Goal: Task Accomplishment & Management: Use online tool/utility

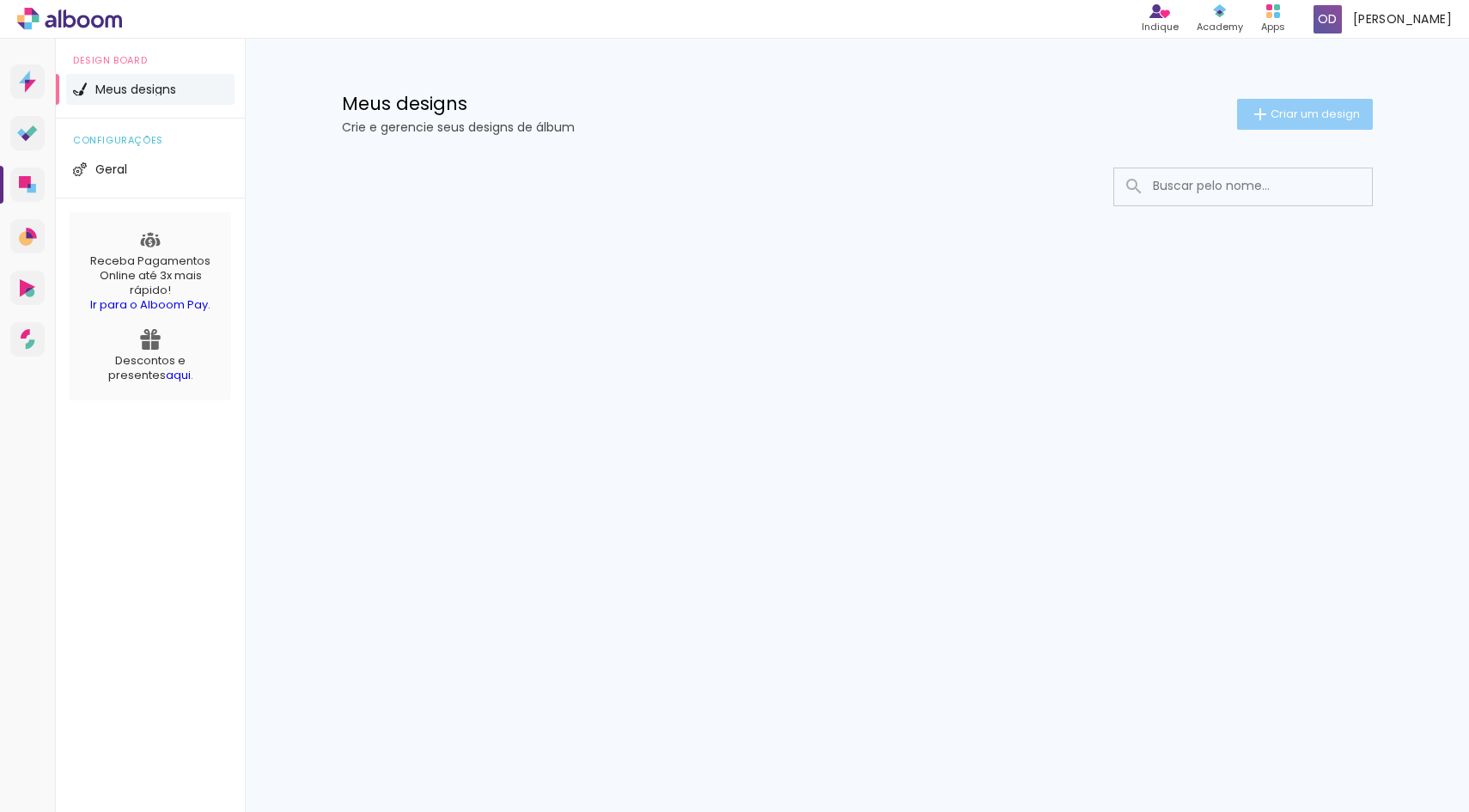
click at [1325, 118] on span "Criar um design" at bounding box center [1315, 113] width 89 height 11
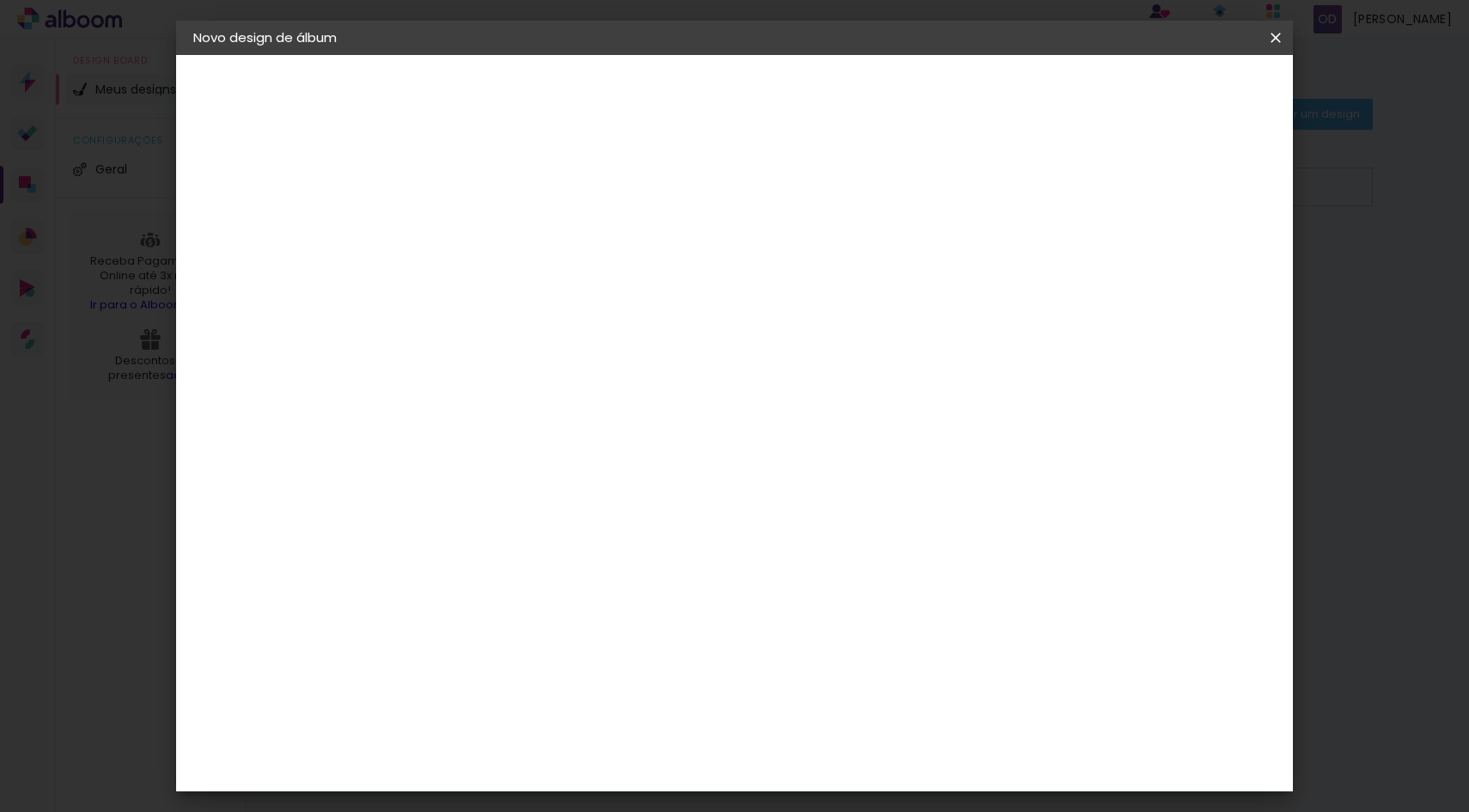
click at [480, 250] on paper-input-container "Título do álbum" at bounding box center [474, 231] width 12 height 44
type input "A"
type input "Á"
type input "A"
type input "Album Teste"
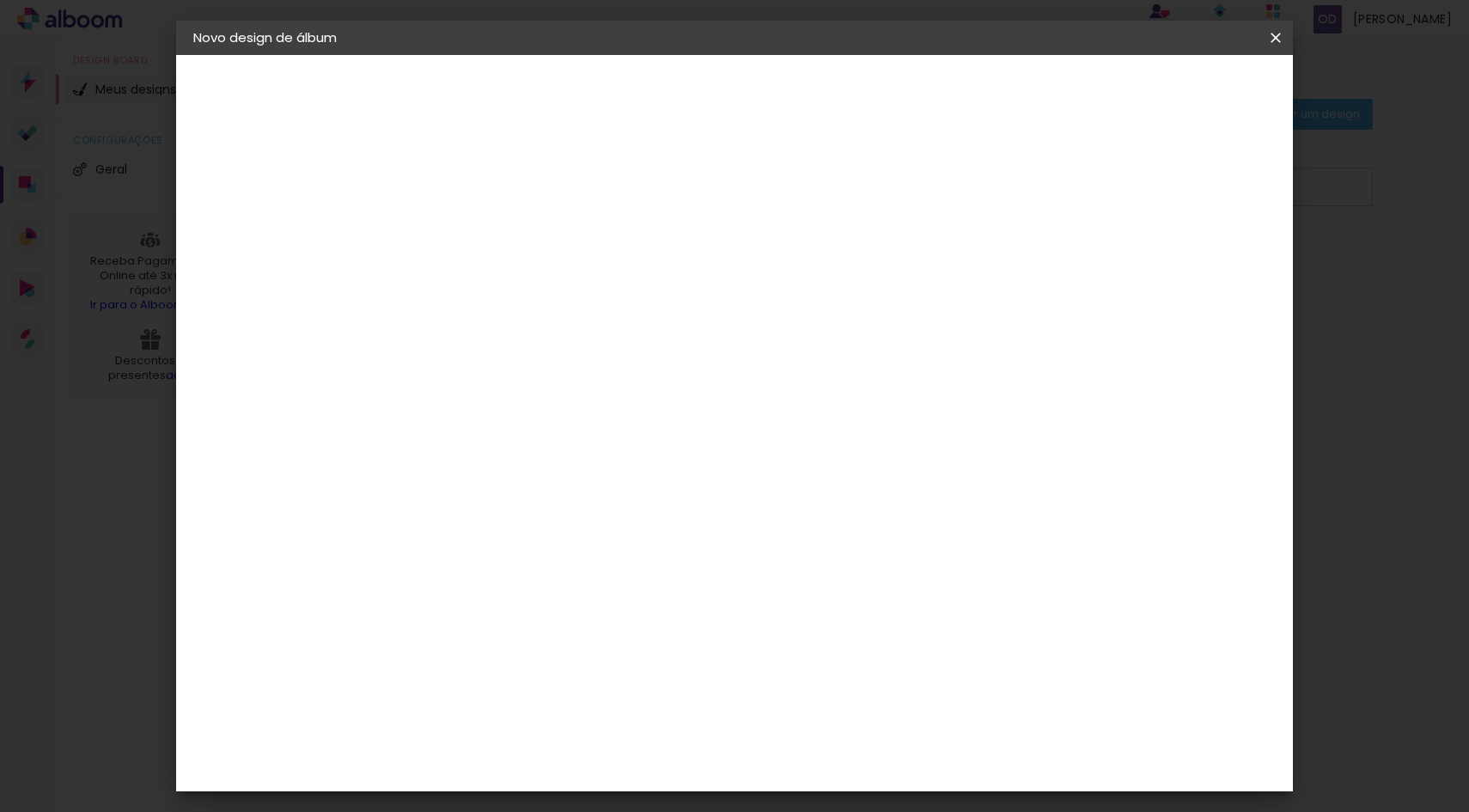
type paper-input "Album Teste"
click at [651, 91] on paper-button "Avançar" at bounding box center [608, 91] width 84 height 29
click at [611, 343] on paper-input-container at bounding box center [518, 328] width 186 height 39
type input "f"
click at [0, 0] on slot "Tamanho Livre" at bounding box center [0, 0] width 0 height 0
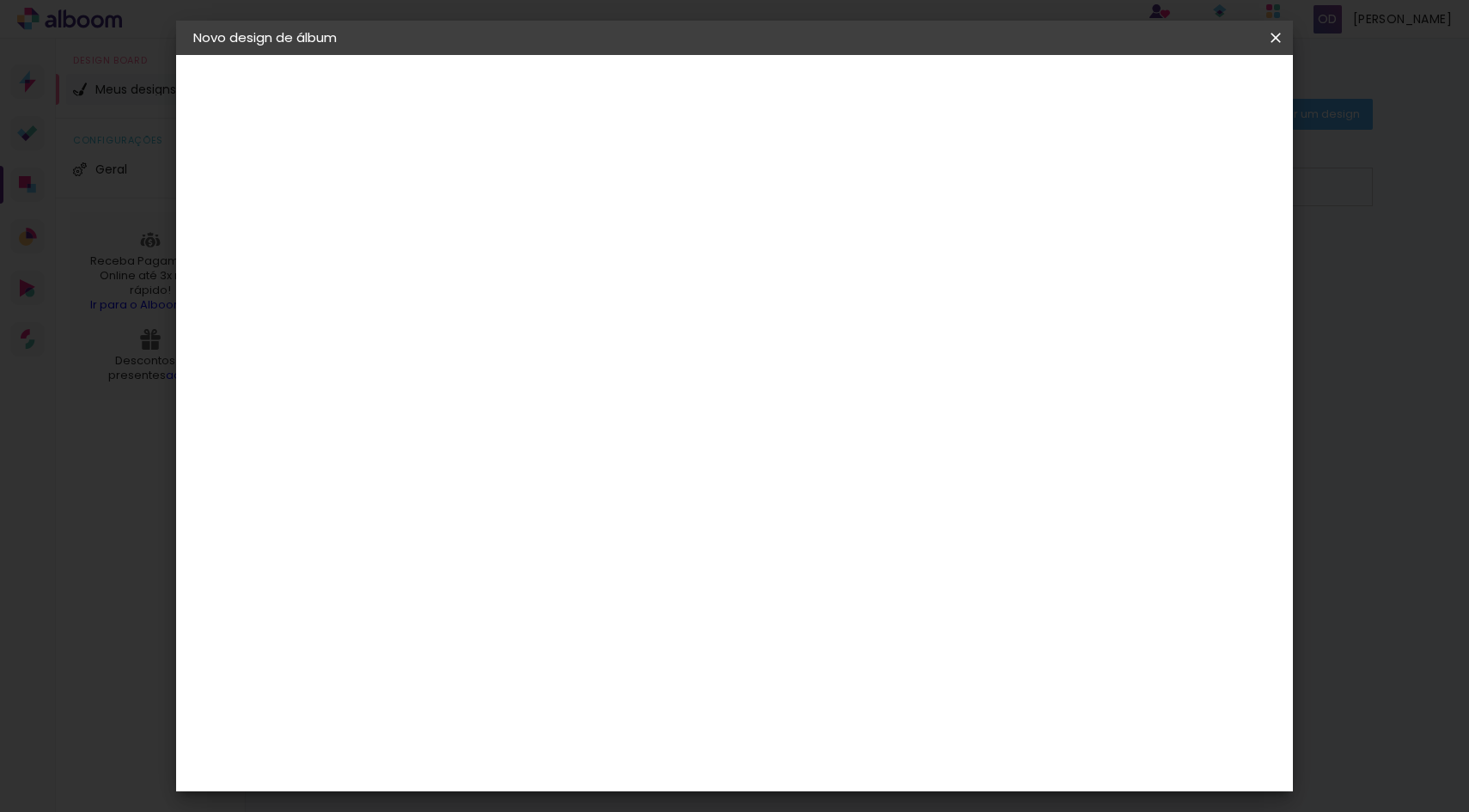
click at [583, 269] on input "[GEOGRAPHIC_DATA]" at bounding box center [511, 274] width 160 height 22
click at [797, 248] on paper-item "Tamanho Livre" at bounding box center [714, 261] width 165 height 38
click at [0, 0] on slot "Avançar" at bounding box center [0, 0] width 0 height 0
click at [305, 179] on div "2. Especificações" at bounding box center [287, 176] width 189 height 21
click at [289, 204] on div "Tamanho livre" at bounding box center [259, 212] width 60 height 24
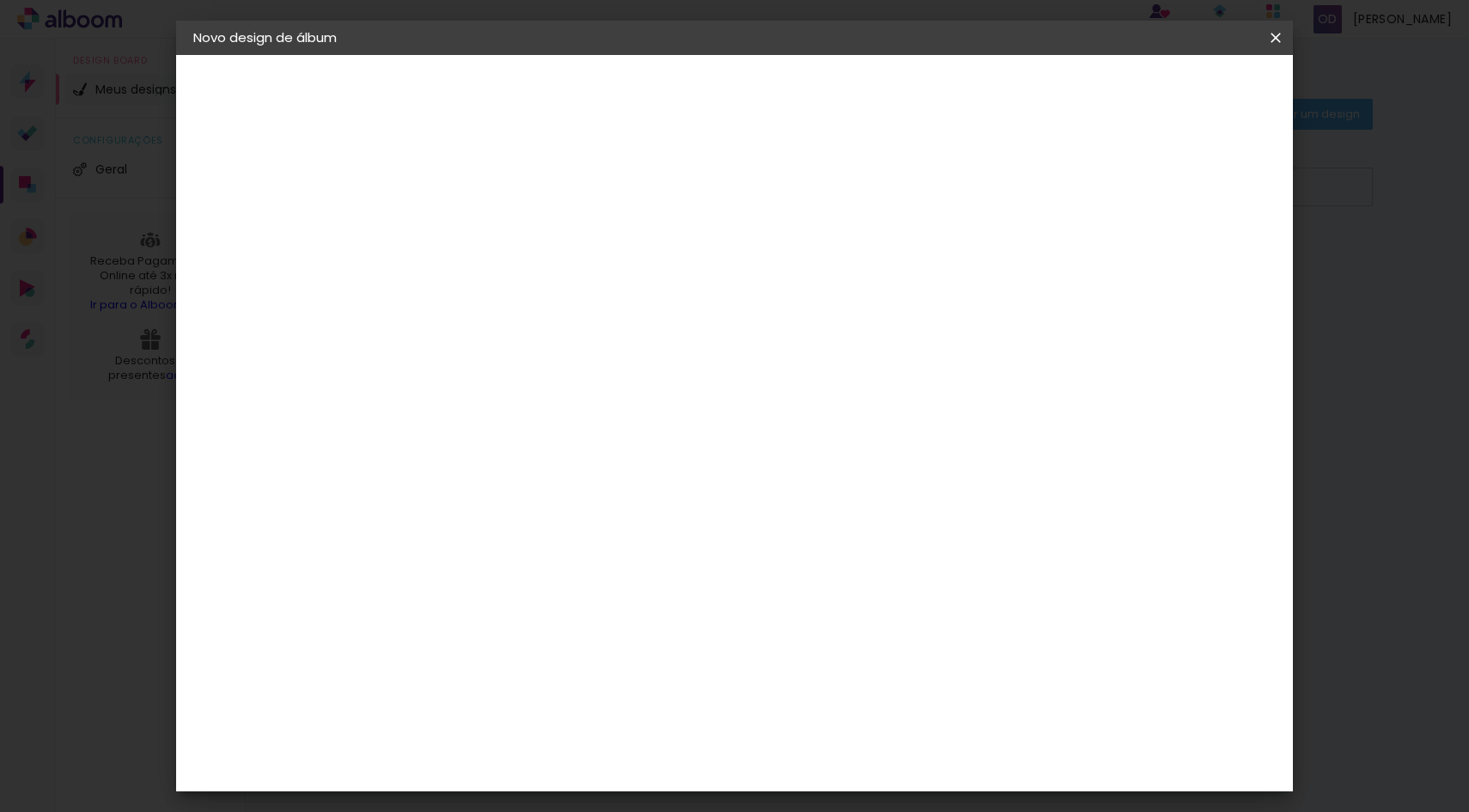
click at [797, 256] on paper-item "Tamanho Livre" at bounding box center [714, 261] width 165 height 38
click at [0, 0] on slot "Avançar" at bounding box center [0, 0] width 0 height 0
click at [1084, 195] on div at bounding box center [1077, 197] width 16 height 16
type paper-checkbox "on"
type input "6"
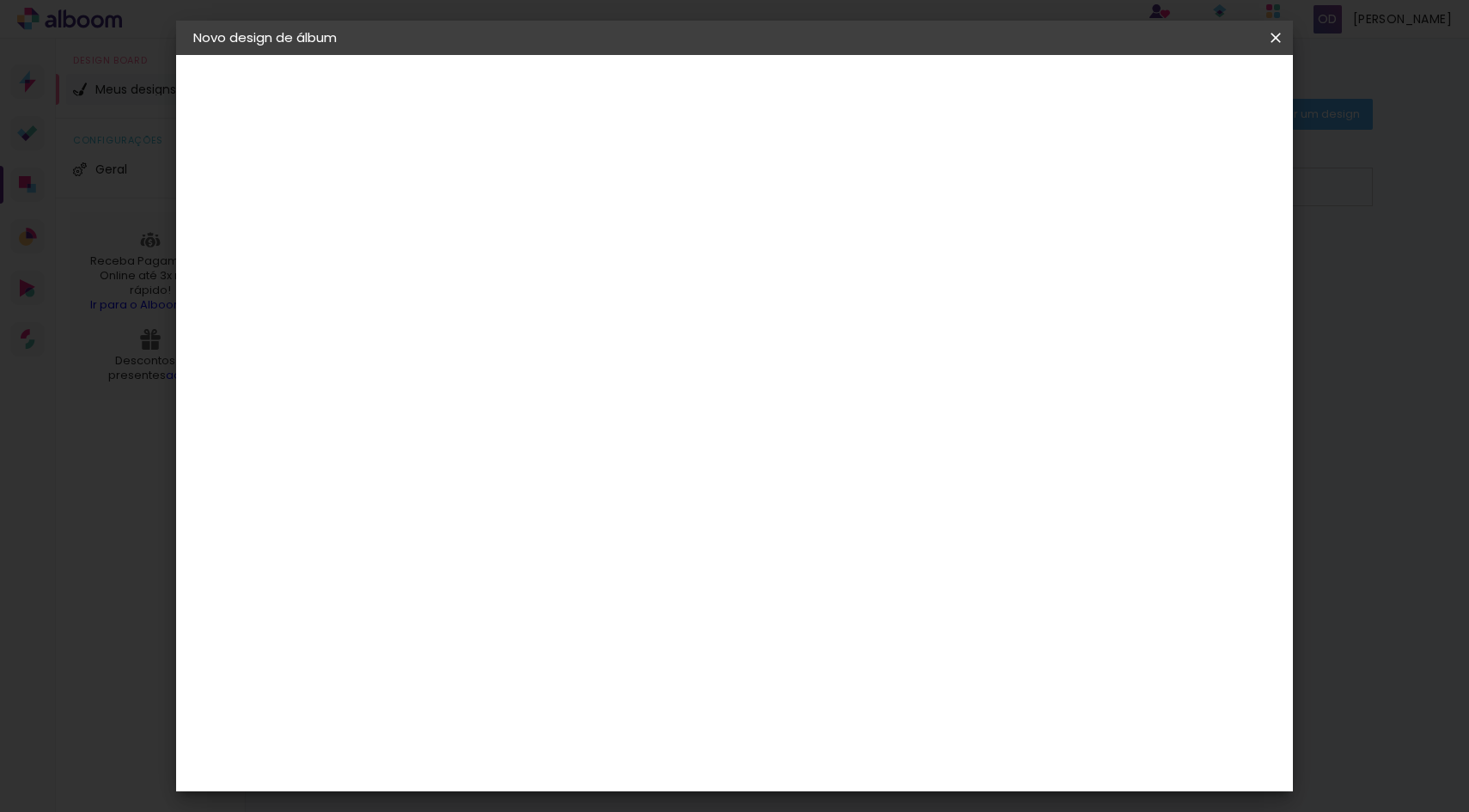
type paper-input "6"
click at [1196, 254] on input "6" at bounding box center [1189, 259] width 31 height 26
type input "7"
type paper-input "7"
click at [1196, 254] on input "7" at bounding box center [1189, 259] width 31 height 26
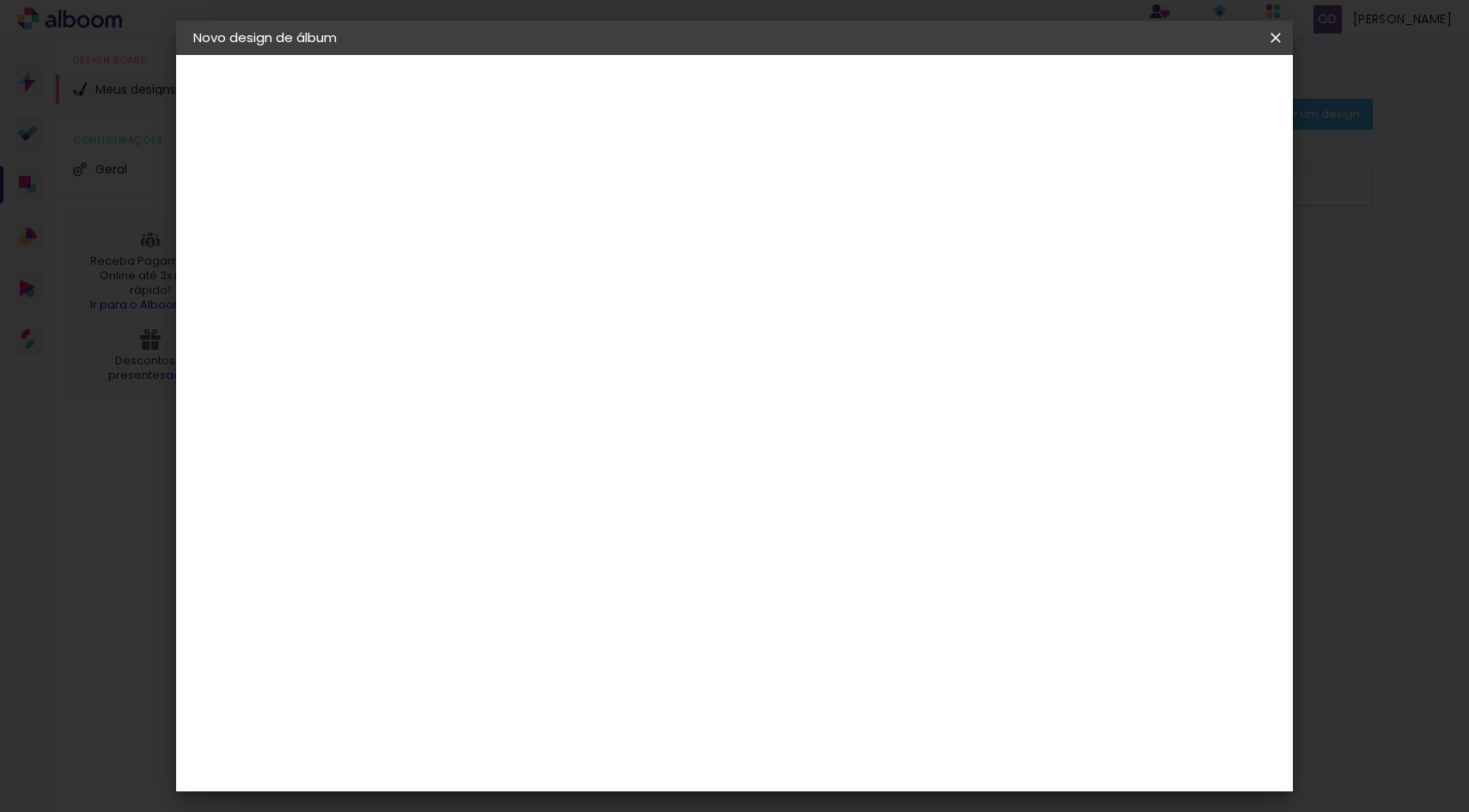
click at [1198, 272] on div at bounding box center [1202, 273] width 57 height 2
type input "6"
type paper-input "6"
click at [1192, 265] on input "6" at bounding box center [1184, 259] width 31 height 26
type input "5"
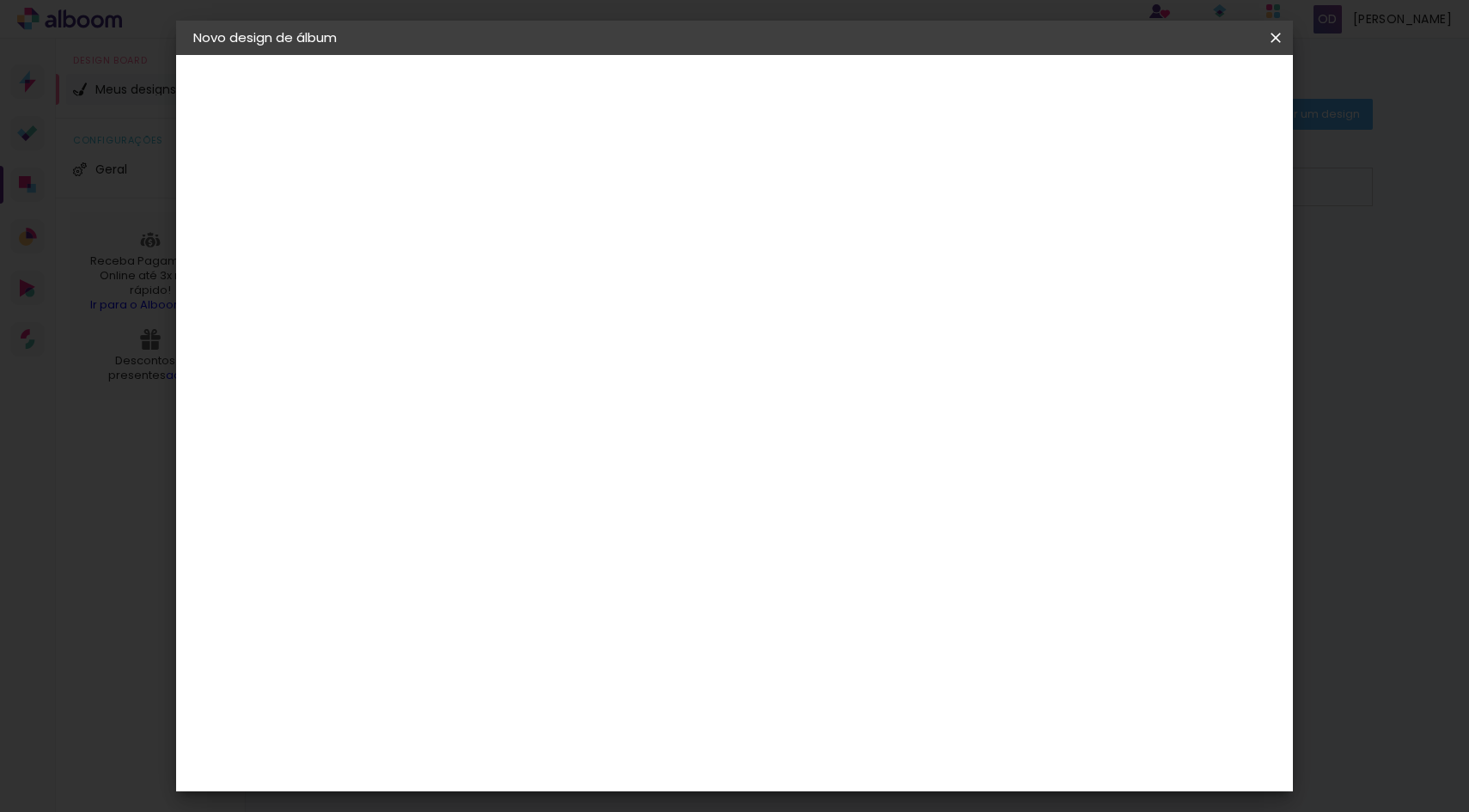
type paper-input "5"
click at [1192, 265] on input "5" at bounding box center [1189, 259] width 31 height 26
type input "4"
type paper-input "4"
click at [1192, 265] on input "4" at bounding box center [1191, 259] width 31 height 26
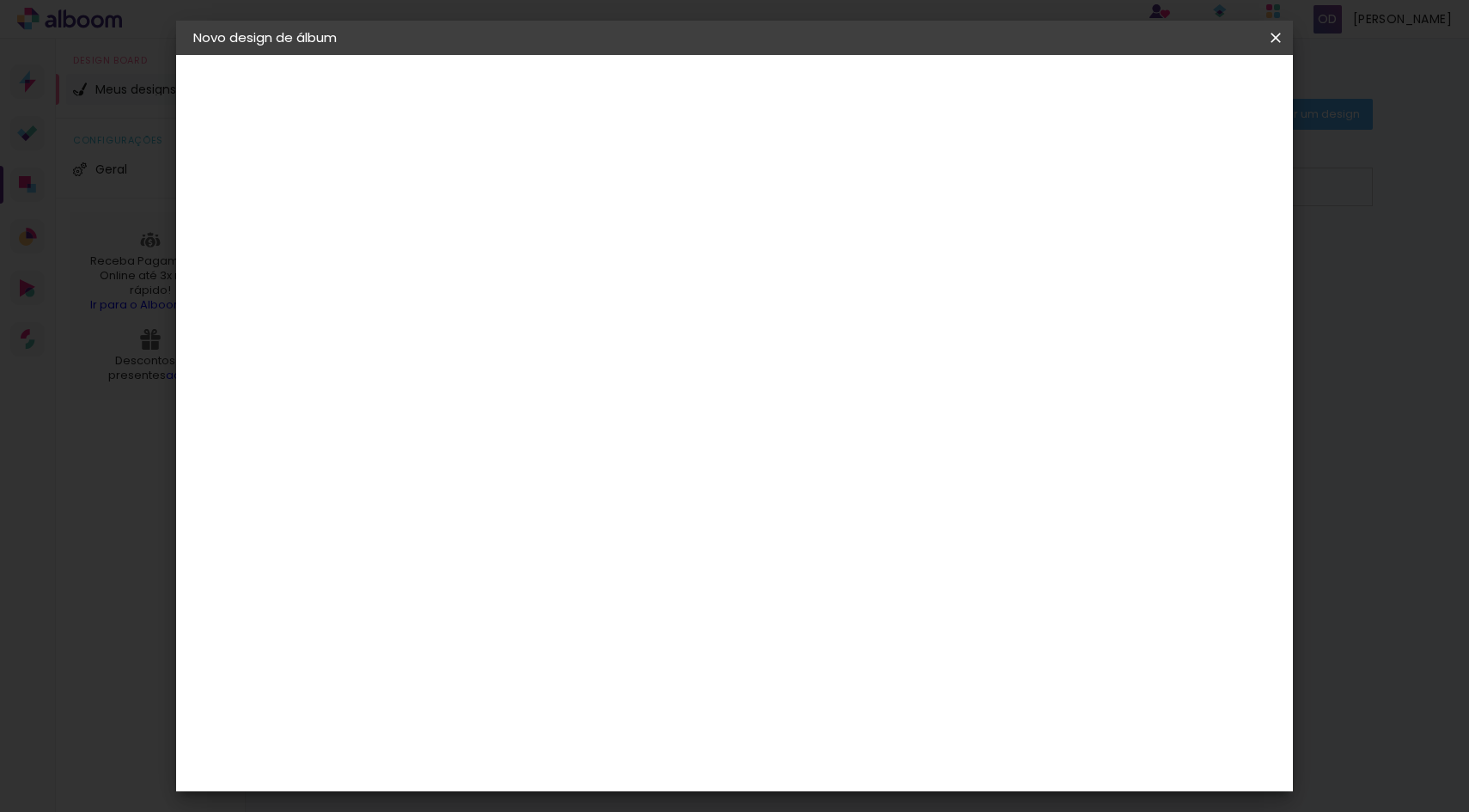
type input "3"
type paper-input "3"
click at [1192, 265] on input "3" at bounding box center [1191, 259] width 31 height 26
type input "4"
type paper-input "4"
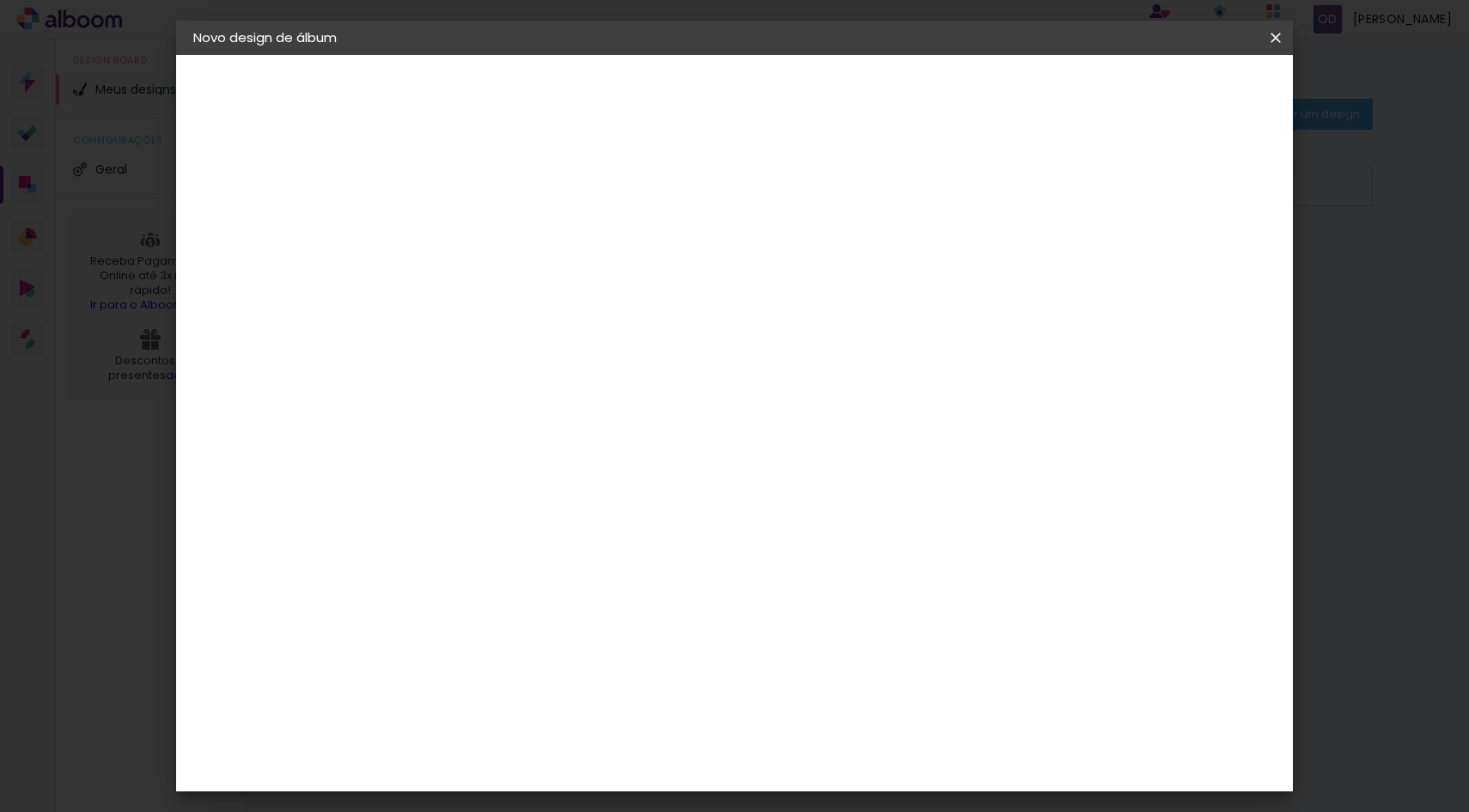
click at [1196, 251] on input "4" at bounding box center [1191, 259] width 31 height 26
type input "5"
type paper-input "5"
click at [1196, 251] on input "5" at bounding box center [1189, 259] width 31 height 26
type input "6"
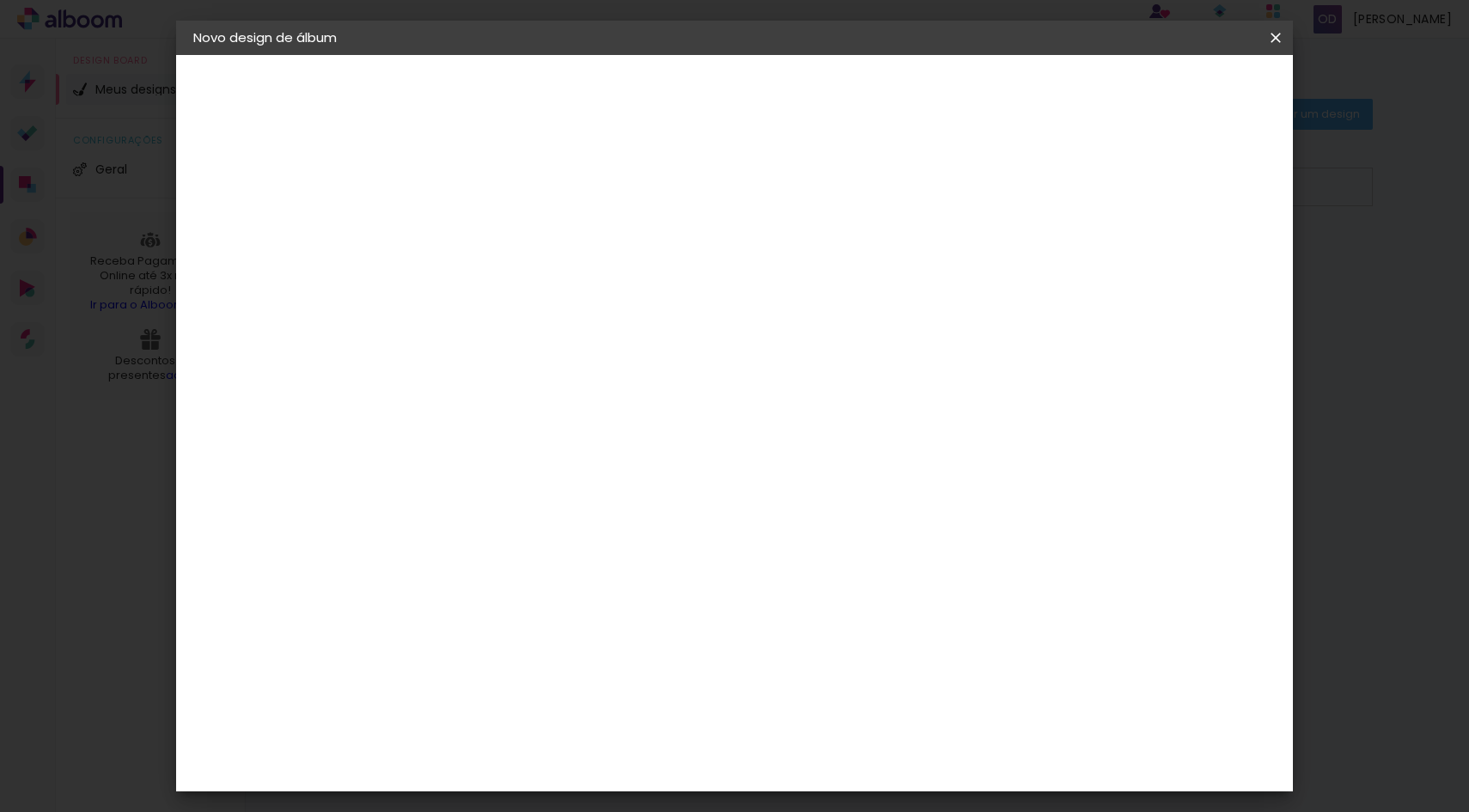
type paper-input "6"
click at [1196, 251] on input "6" at bounding box center [1189, 259] width 31 height 26
type input "7"
type paper-input "7"
click at [1196, 251] on input "7" at bounding box center [1186, 259] width 31 height 26
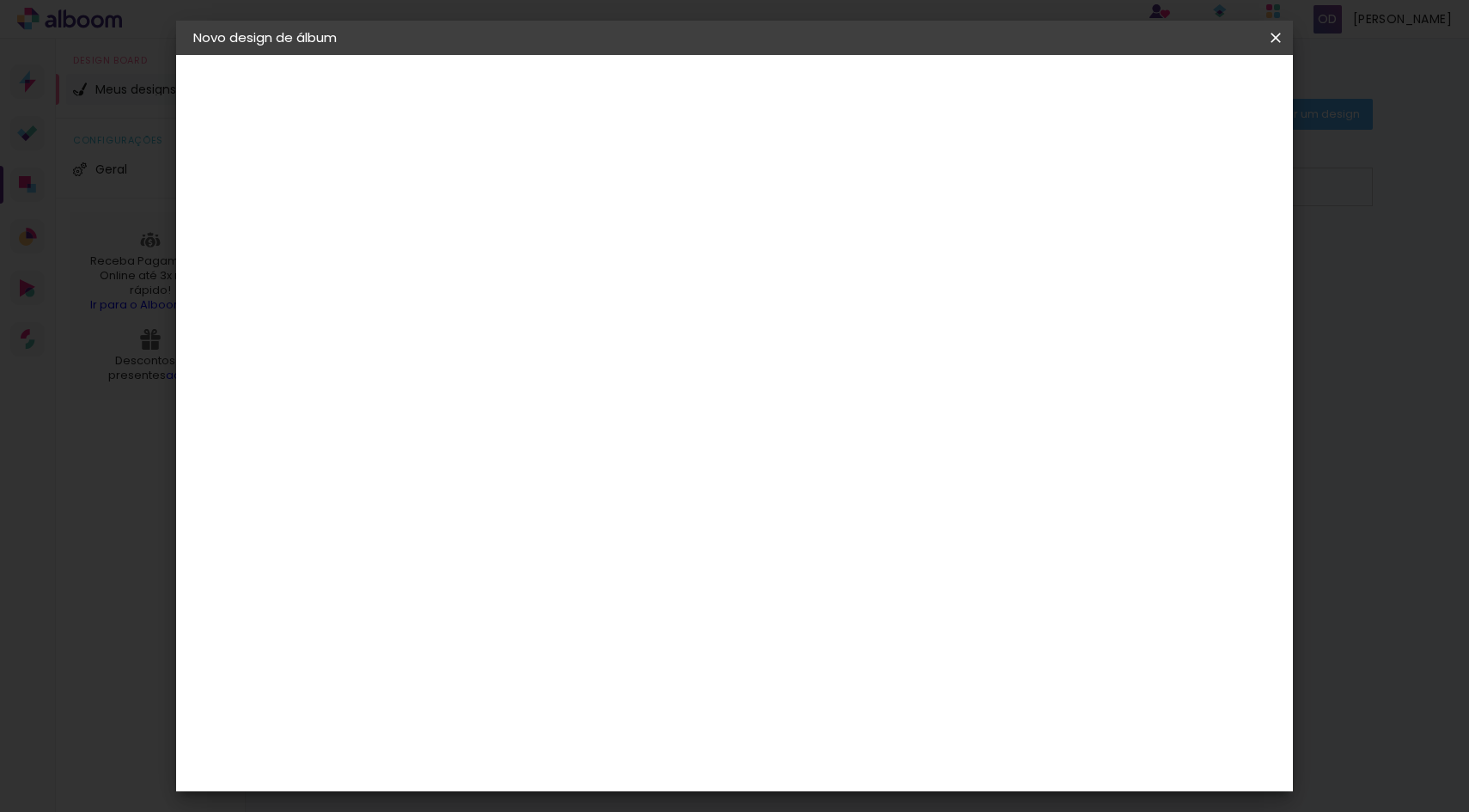
type input "8"
type paper-input "8"
click at [1196, 251] on input "8" at bounding box center [1184, 259] width 31 height 26
type input "9"
type paper-input "9"
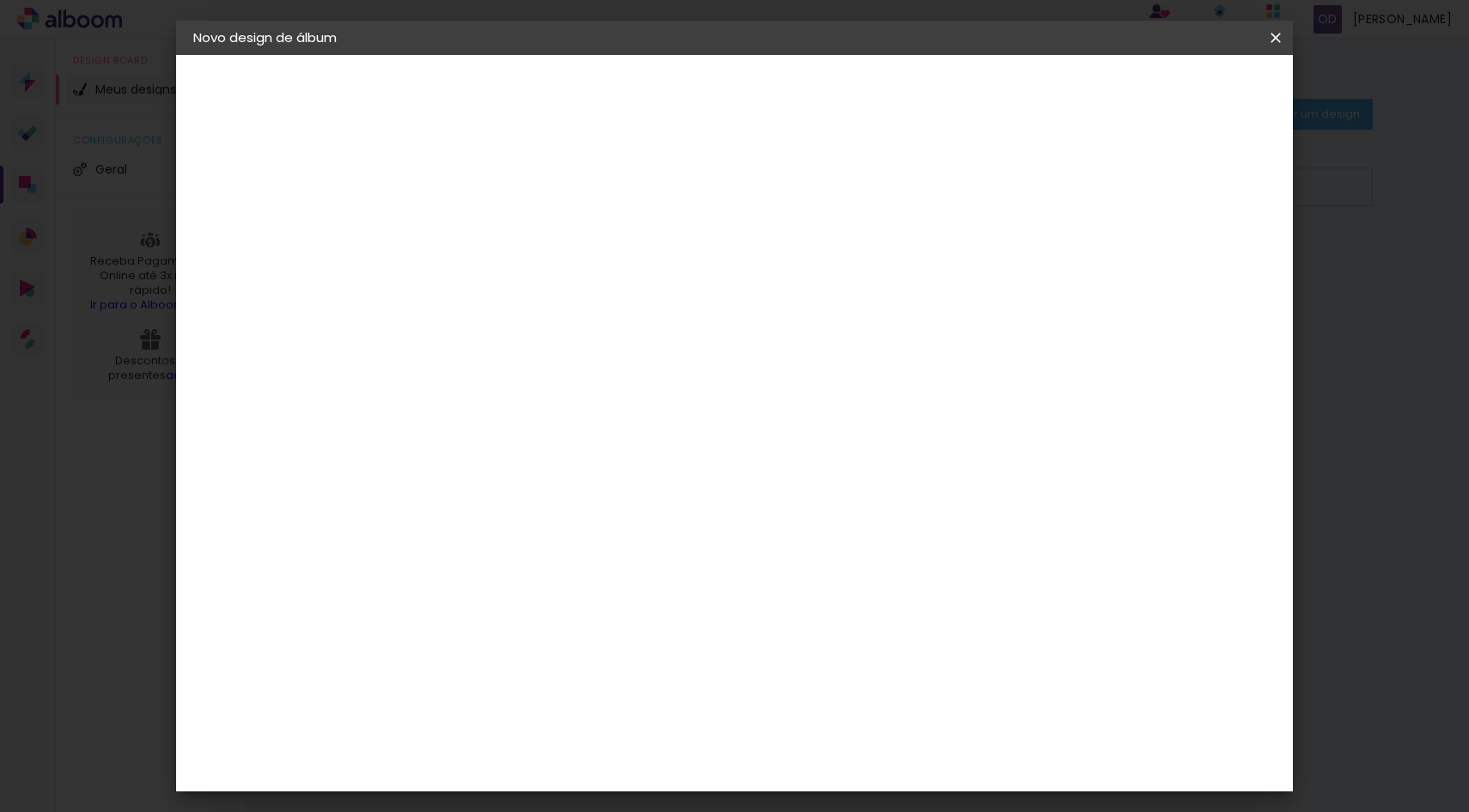
click at [1196, 251] on input "9" at bounding box center [1182, 259] width 31 height 26
click at [1195, 251] on input "9" at bounding box center [1179, 259] width 31 height 26
type input "10"
type paper-input "10"
click at [1181, 251] on input "10" at bounding box center [1179, 259] width 31 height 26
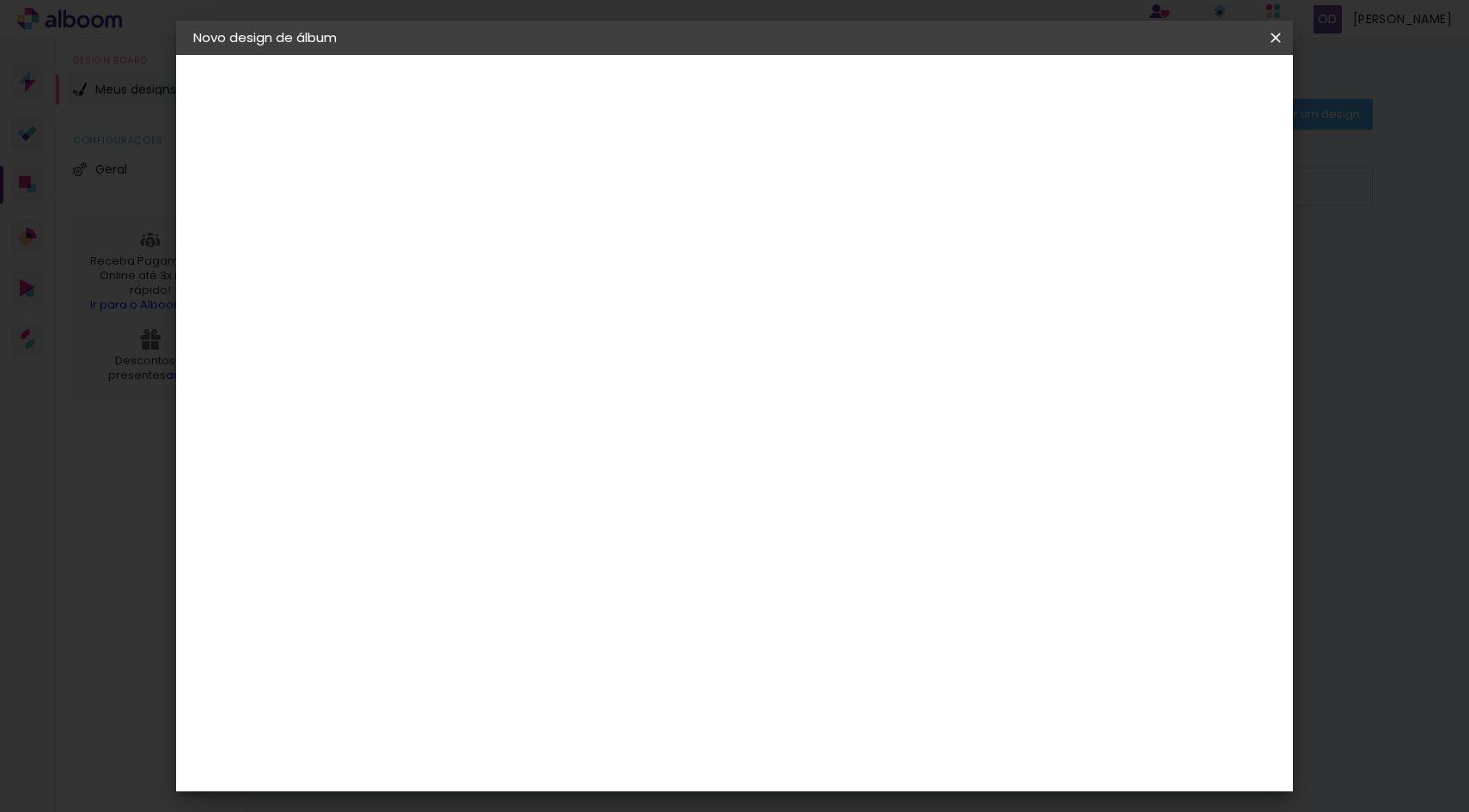
click at [1187, 99] on paper-button "Iniciar design" at bounding box center [1131, 91] width 112 height 29
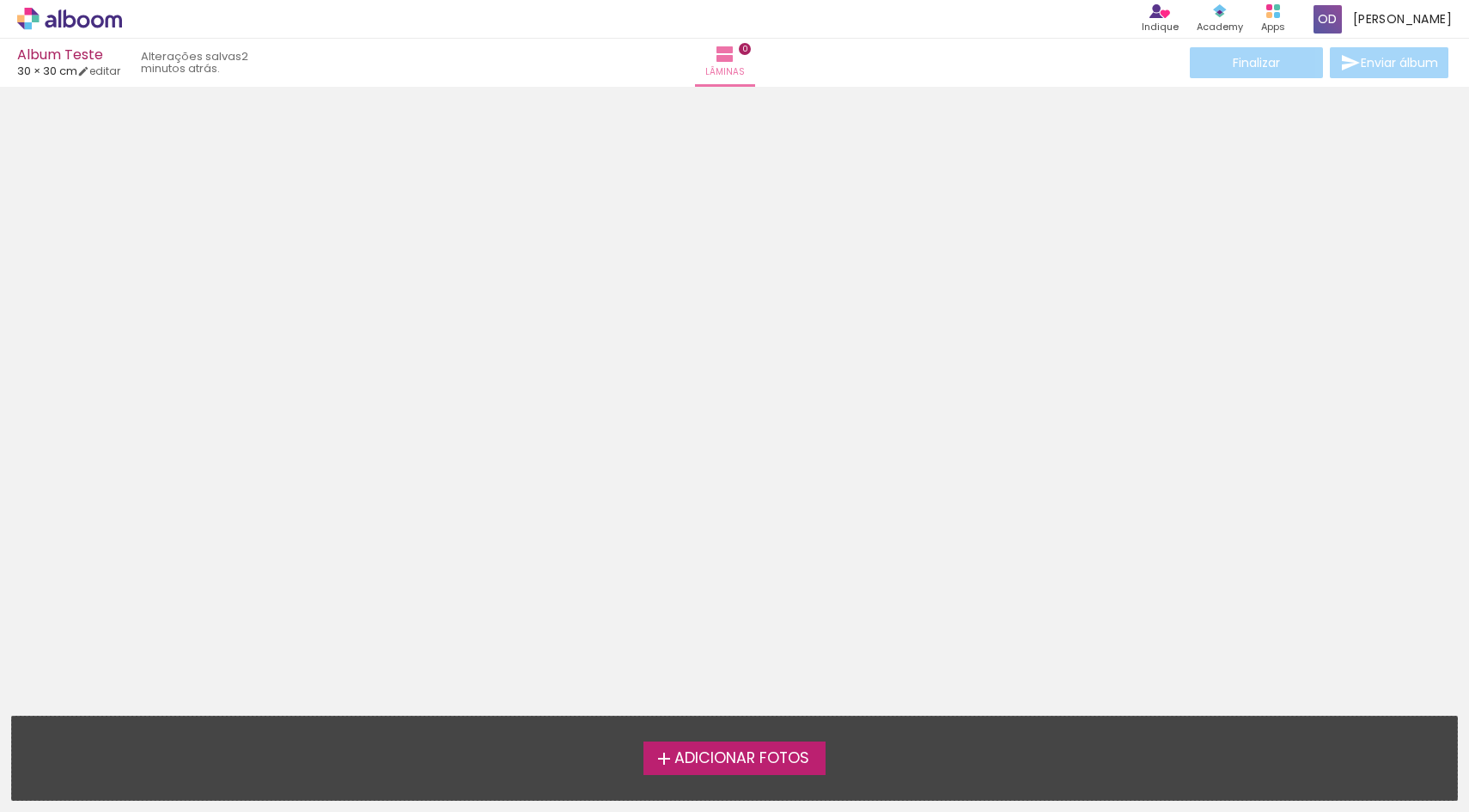
click at [781, 760] on span "Adicionar Fotos" at bounding box center [742, 758] width 135 height 16
click at [0, 0] on input "file" at bounding box center [0, 0] width 0 height 0
click at [750, 757] on span "Adicionar Fotos" at bounding box center [742, 758] width 135 height 16
click at [0, 0] on input "file" at bounding box center [0, 0] width 0 height 0
click at [749, 755] on span "Adicionar Fotos" at bounding box center [742, 758] width 135 height 16
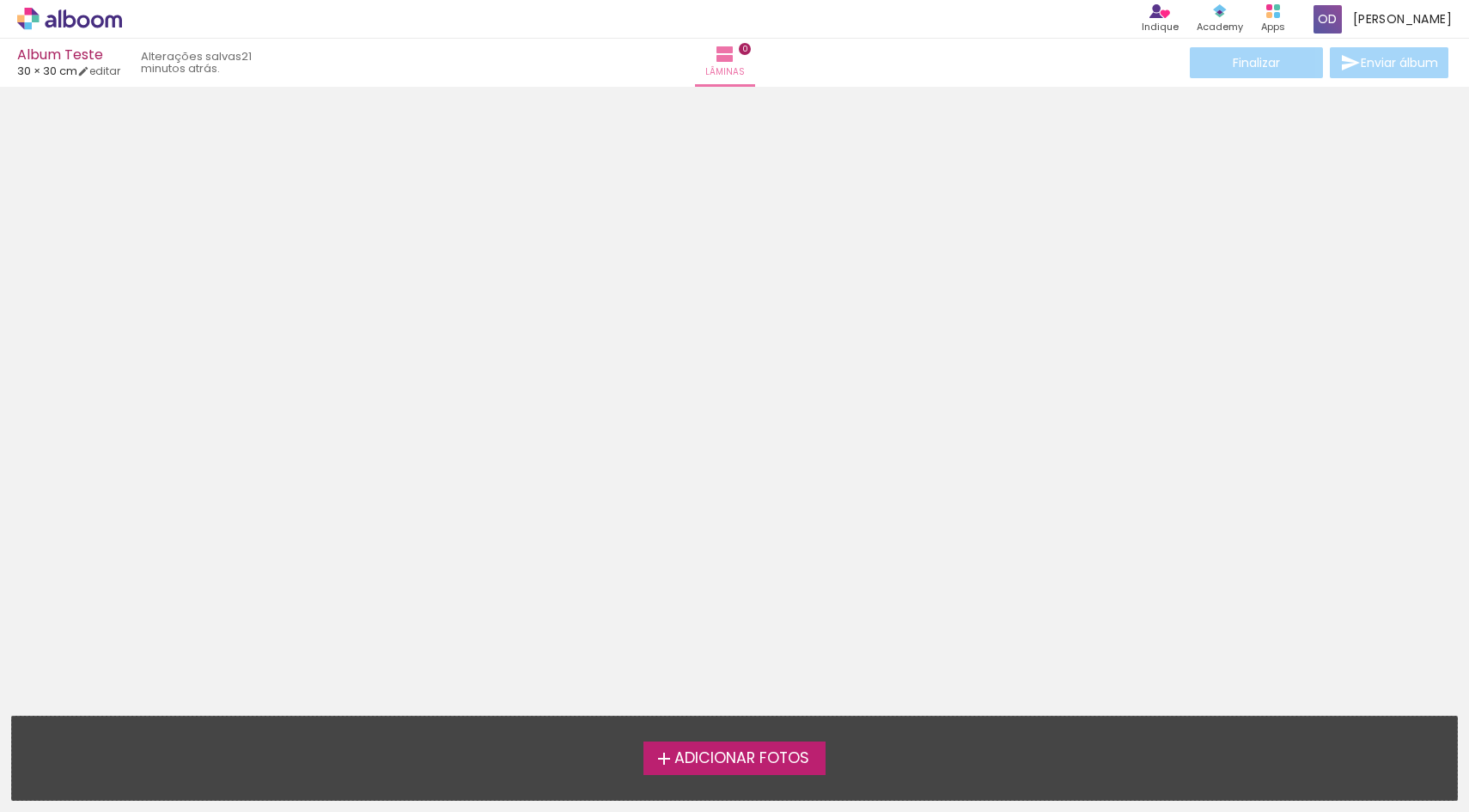
click at [0, 0] on input "file" at bounding box center [0, 0] width 0 height 0
click at [917, 347] on div at bounding box center [734, 395] width 1469 height 605
drag, startPoint x: 752, startPoint y: 474, endPoint x: 942, endPoint y: 463, distance: 190.3
click at [942, 463] on div at bounding box center [734, 395] width 1469 height 605
click at [735, 61] on iron-icon at bounding box center [725, 54] width 21 height 21
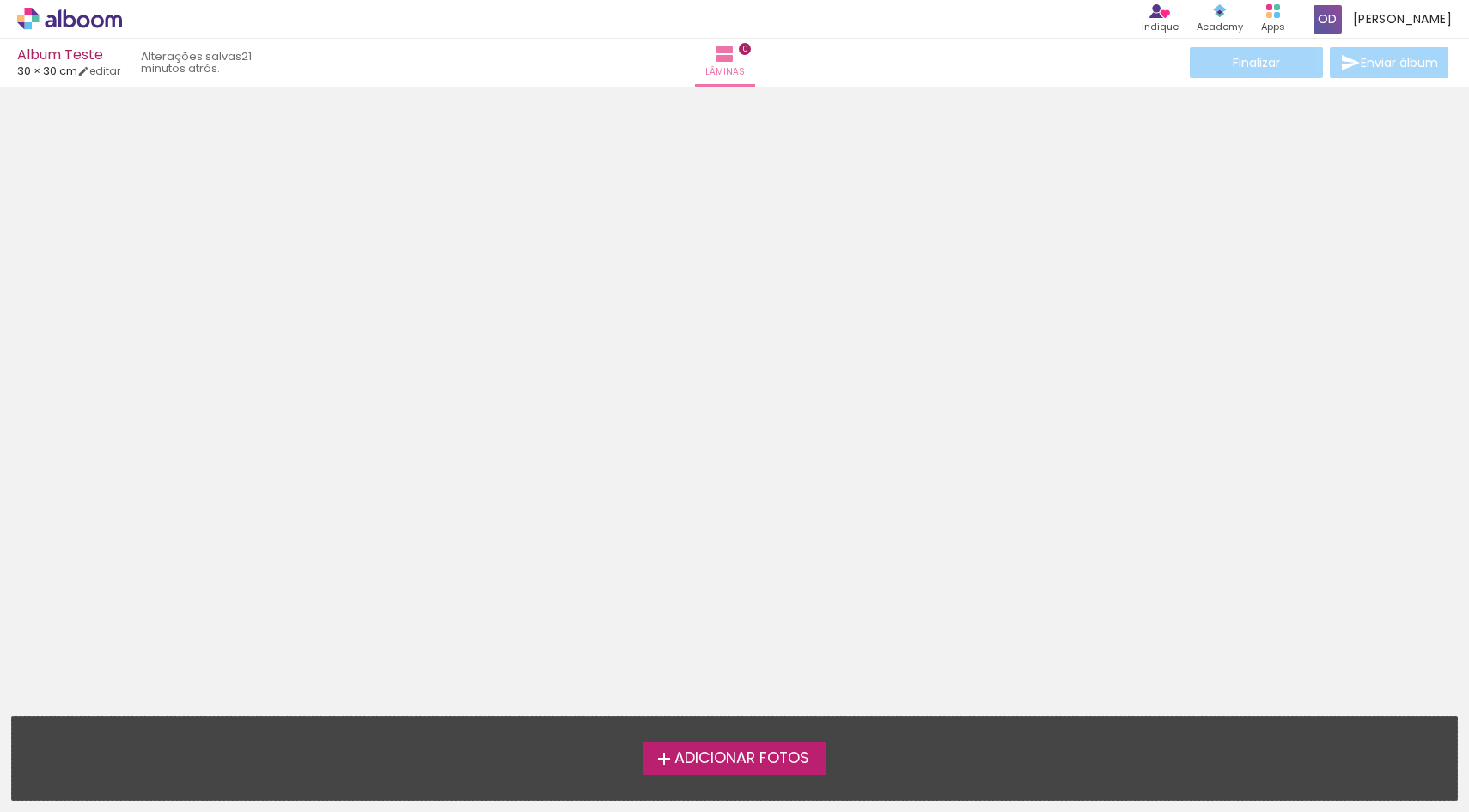
click at [752, 751] on span "Adicionar Fotos" at bounding box center [742, 758] width 135 height 16
click at [0, 0] on input "file" at bounding box center [0, 0] width 0 height 0
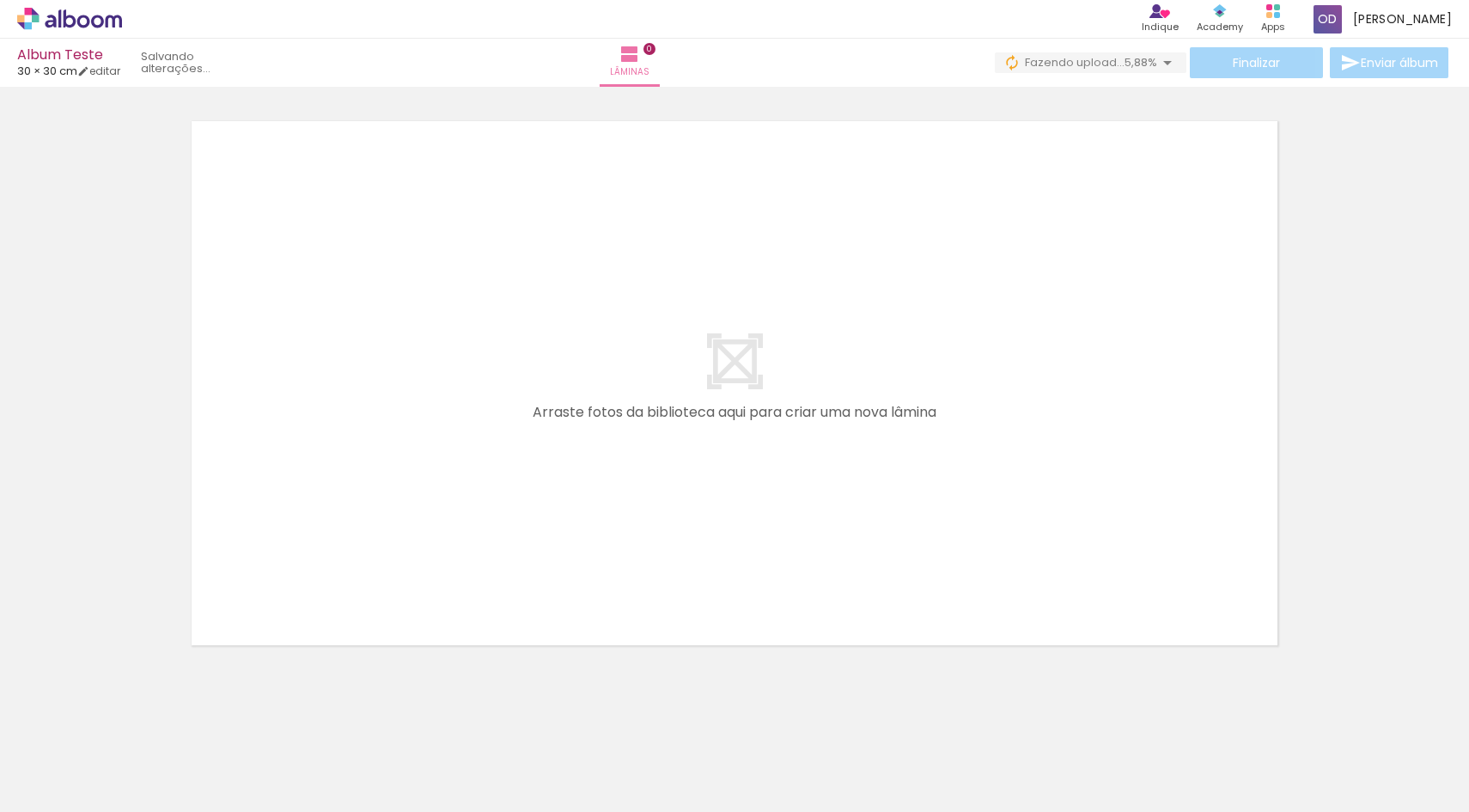
scroll to position [4, 0]
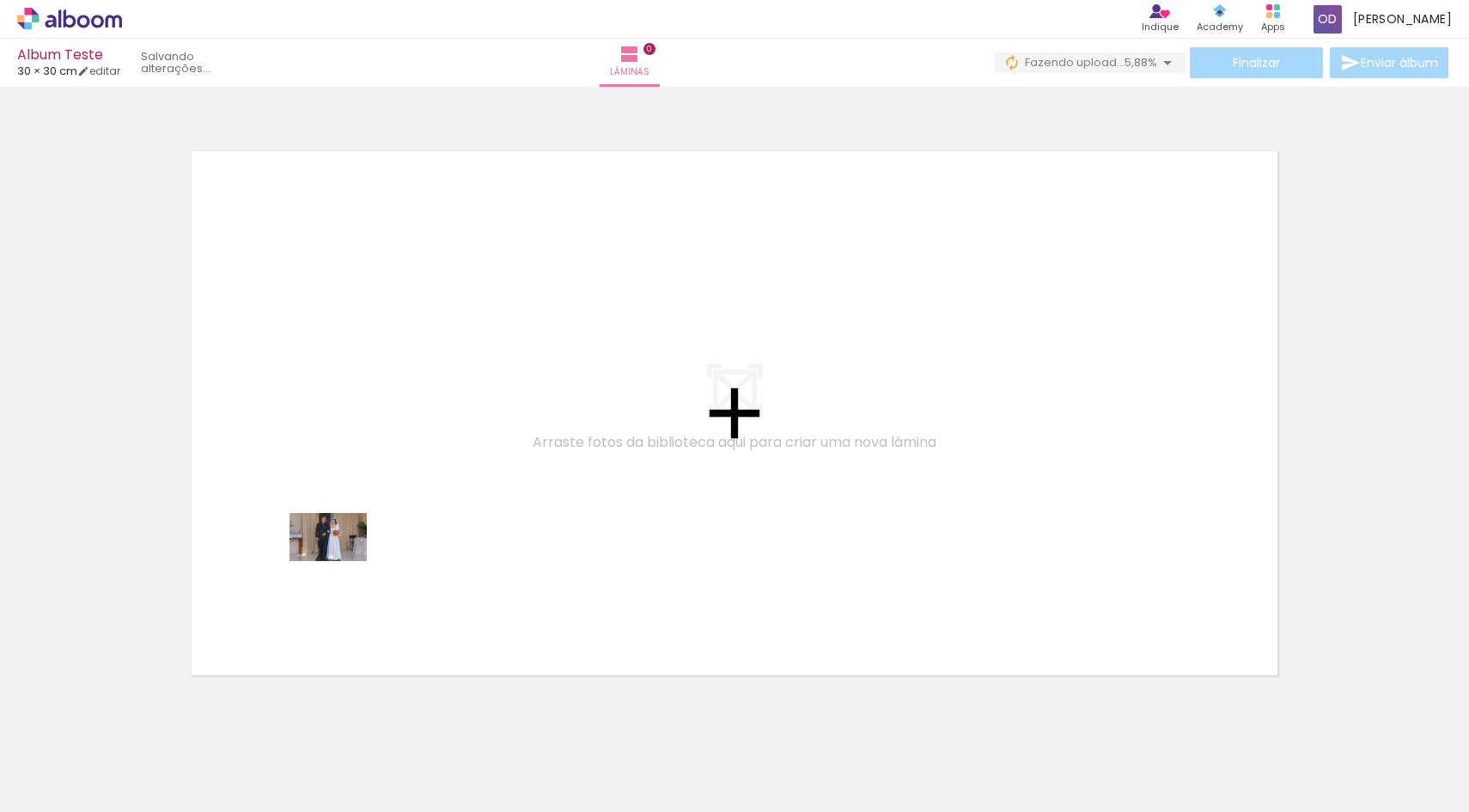
drag, startPoint x: 153, startPoint y: 758, endPoint x: 388, endPoint y: 509, distance: 342.4
click at [388, 509] on quentale-workspace at bounding box center [734, 406] width 1469 height 812
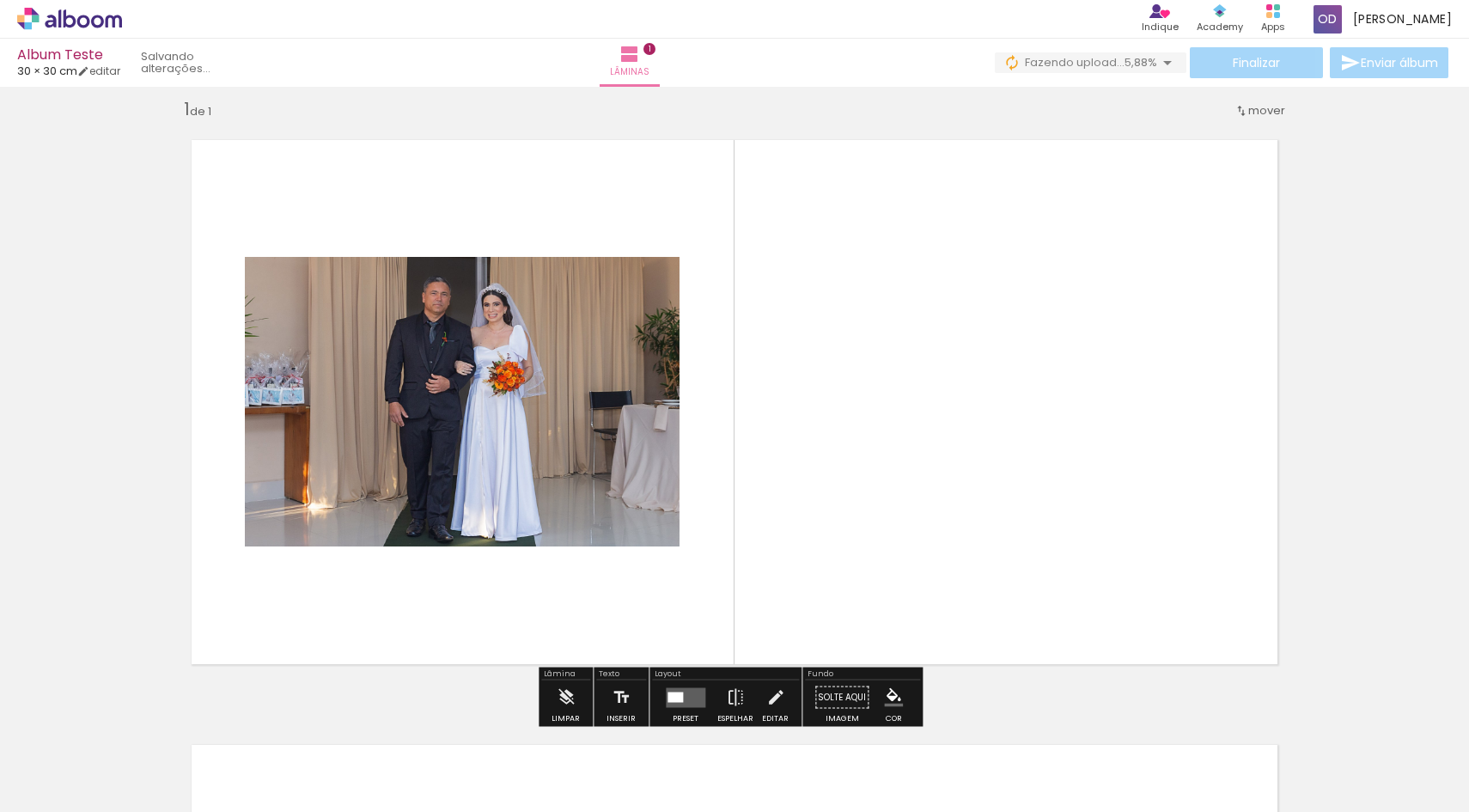
scroll to position [22, 0]
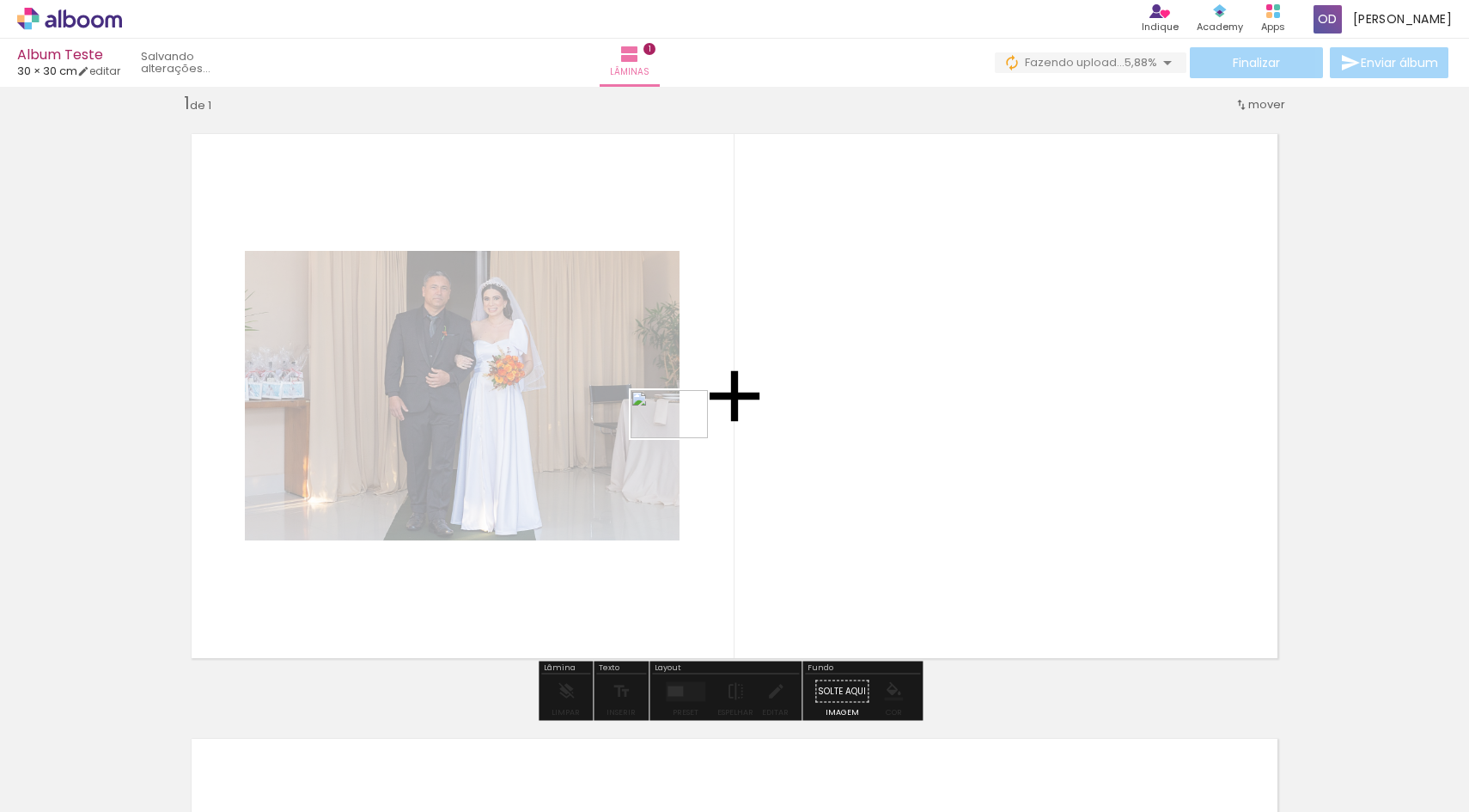
drag, startPoint x: 281, startPoint y: 751, endPoint x: 683, endPoint y: 442, distance: 507.0
click at [683, 442] on quentale-workspace at bounding box center [734, 406] width 1469 height 812
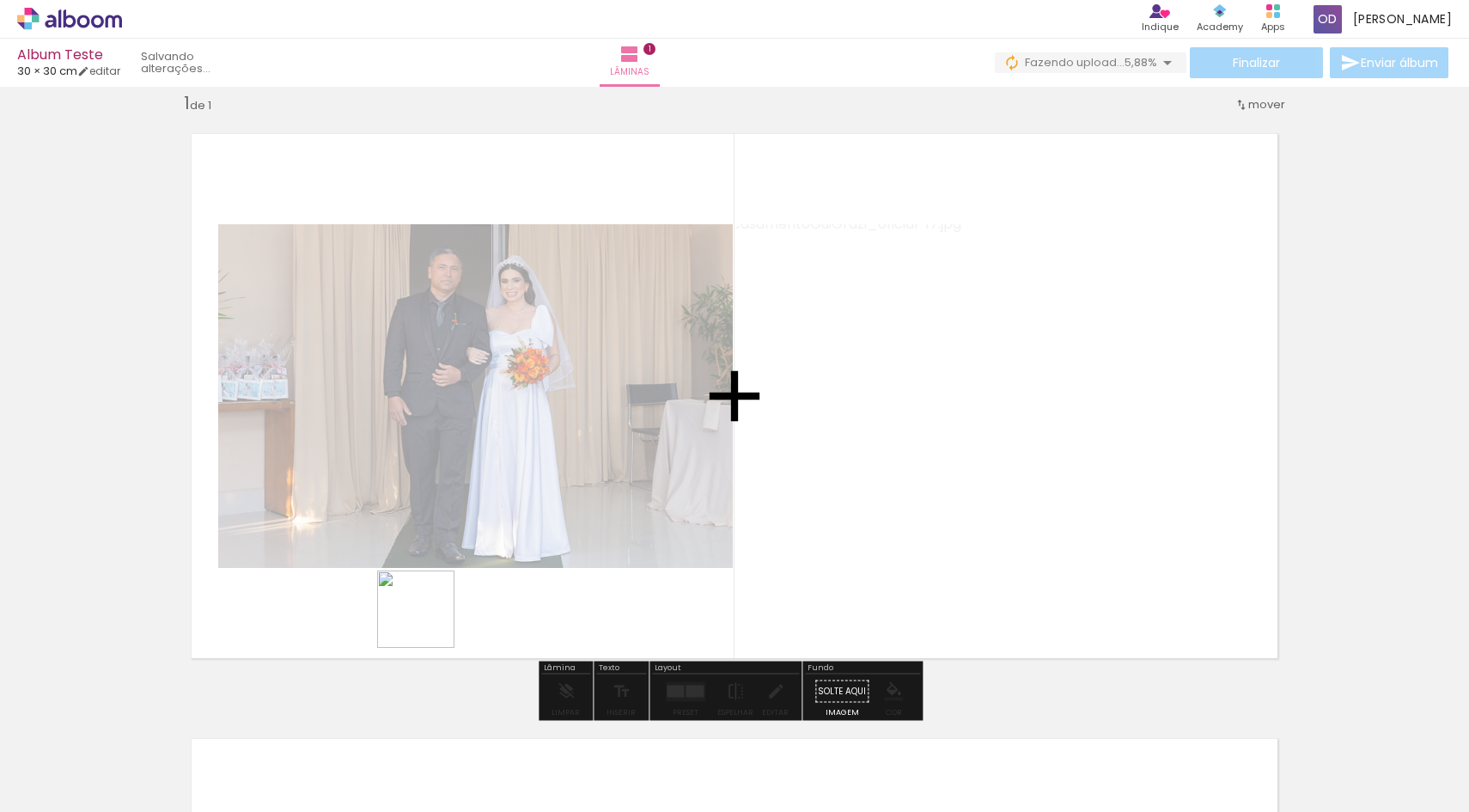
drag, startPoint x: 375, startPoint y: 755, endPoint x: 459, endPoint y: 536, distance: 234.6
click at [459, 536] on quentale-workspace at bounding box center [734, 406] width 1469 height 812
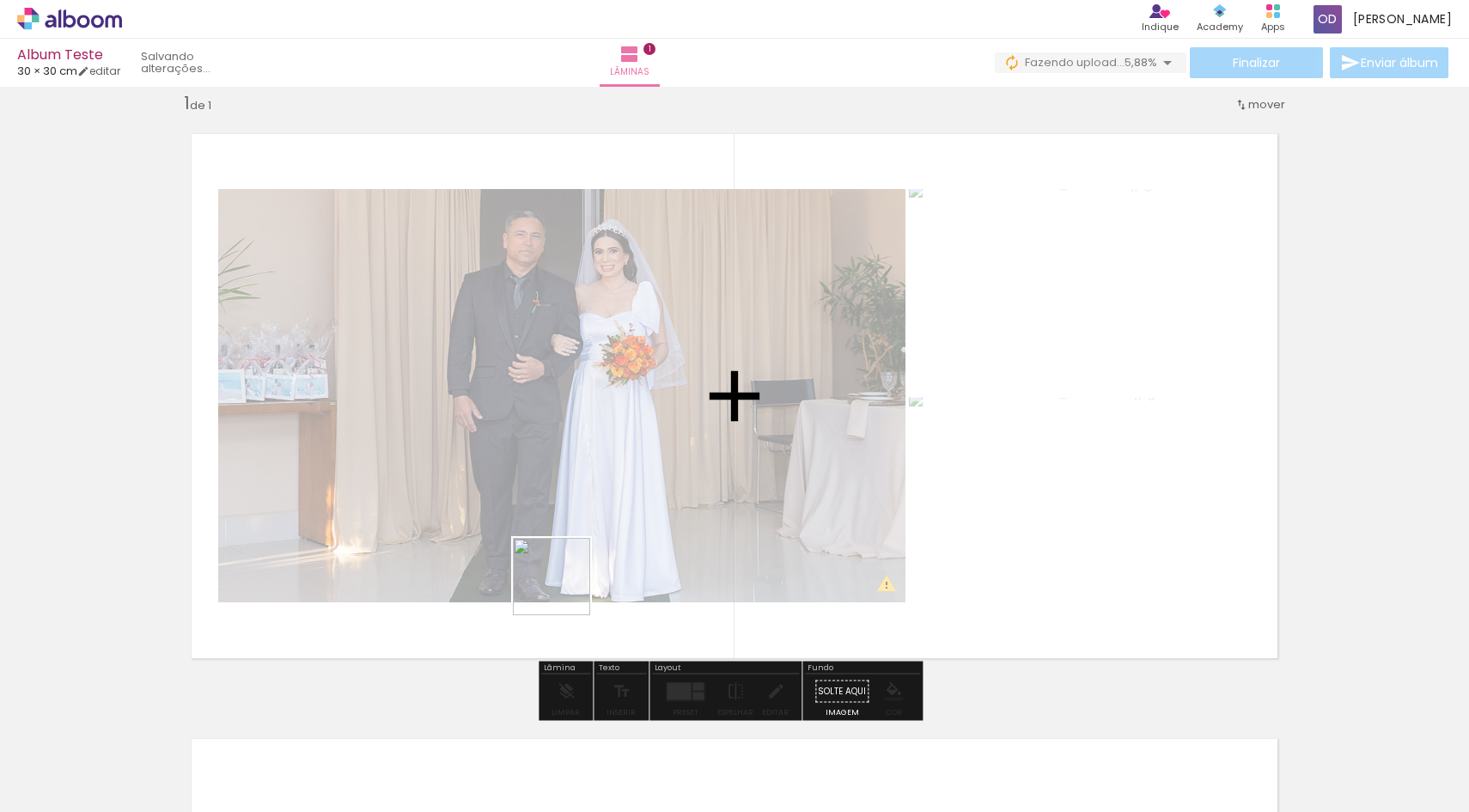
drag, startPoint x: 478, startPoint y: 738, endPoint x: 593, endPoint y: 534, distance: 234.2
click at [593, 534] on quentale-workspace at bounding box center [734, 406] width 1469 height 812
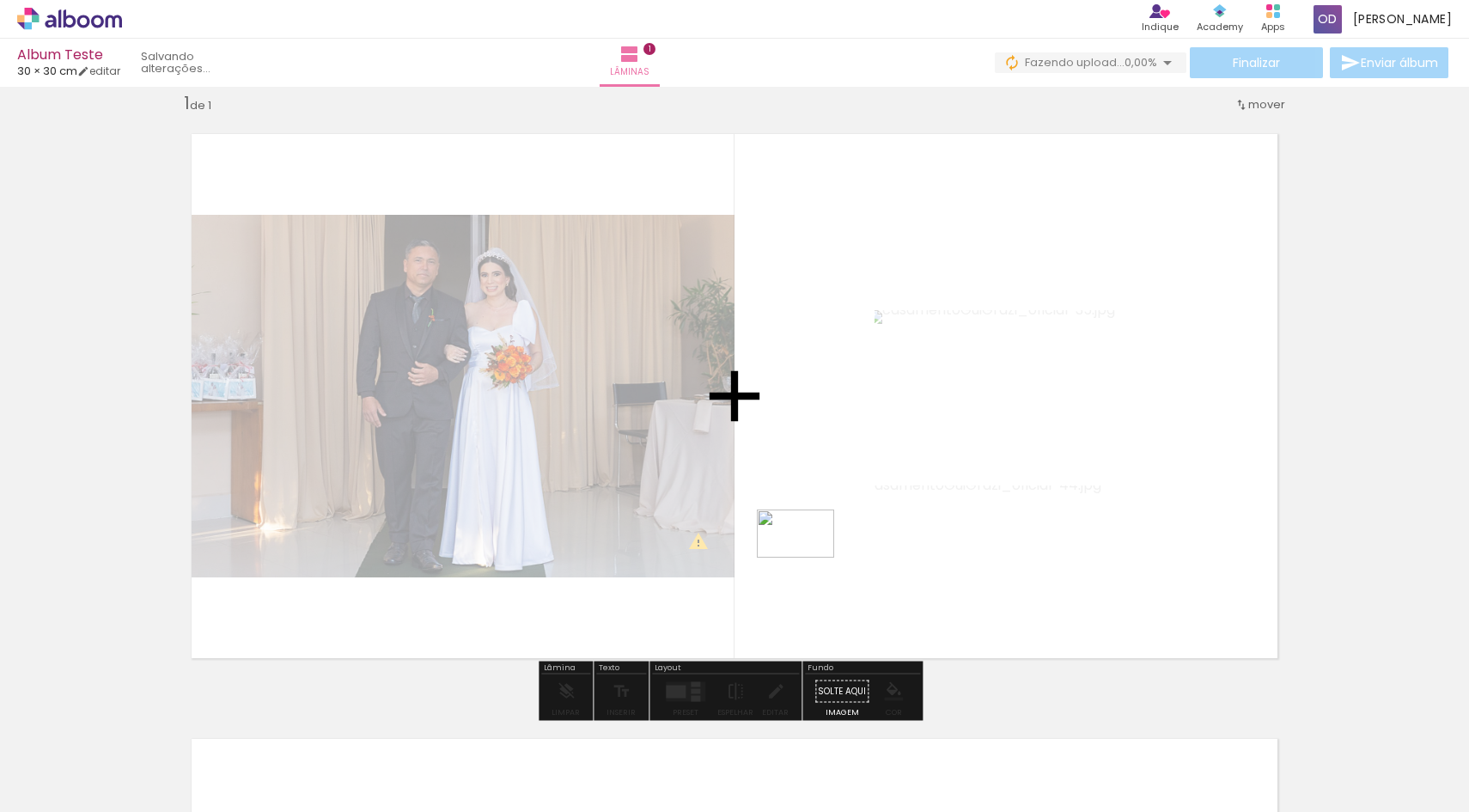
drag, startPoint x: 760, startPoint y: 756, endPoint x: 809, endPoint y: 561, distance: 201.1
click at [809, 561] on quentale-workspace at bounding box center [734, 406] width 1469 height 812
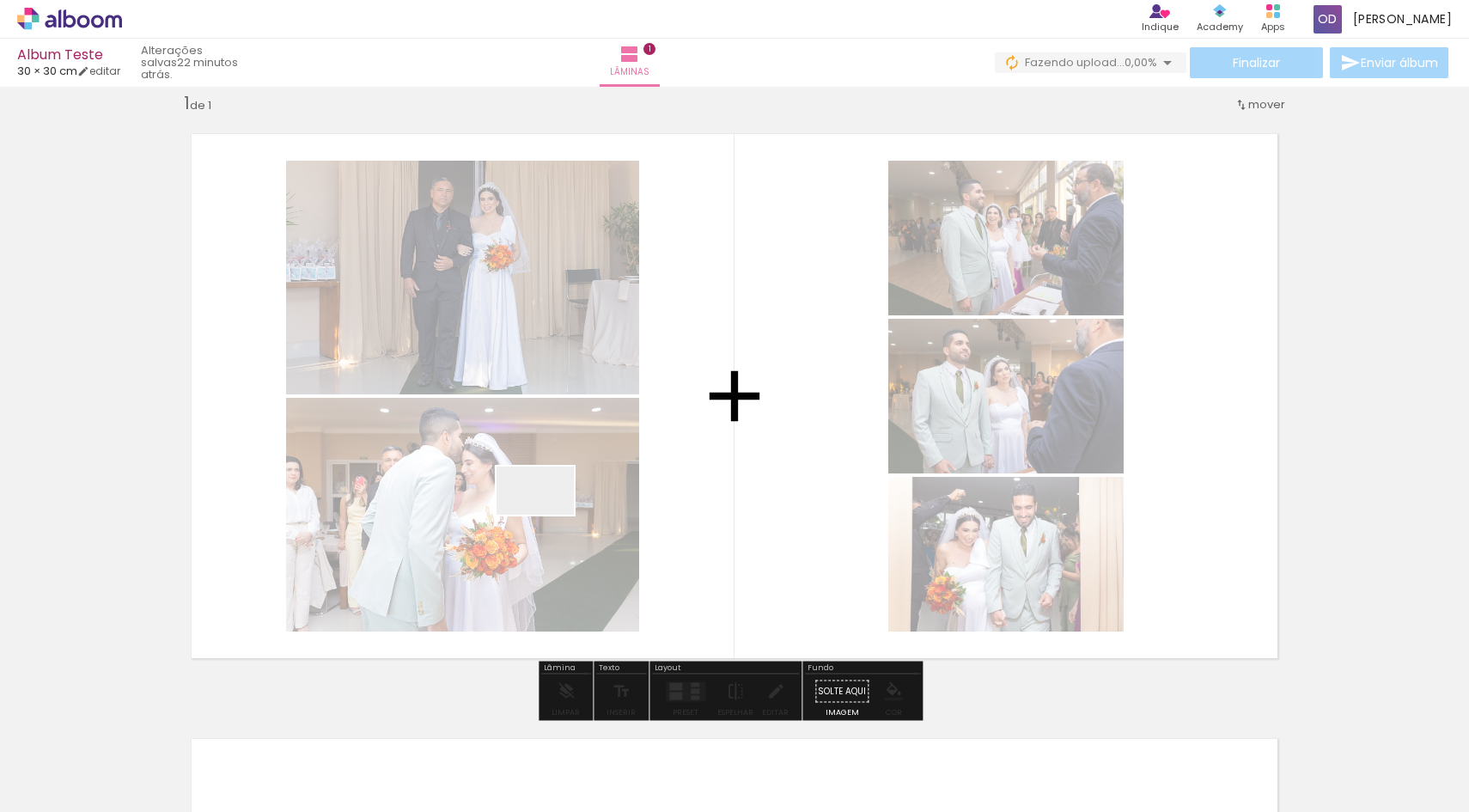
drag, startPoint x: 1145, startPoint y: 760, endPoint x: 546, endPoint y: 515, distance: 647.2
click at [546, 515] on quentale-workspace at bounding box center [734, 406] width 1469 height 812
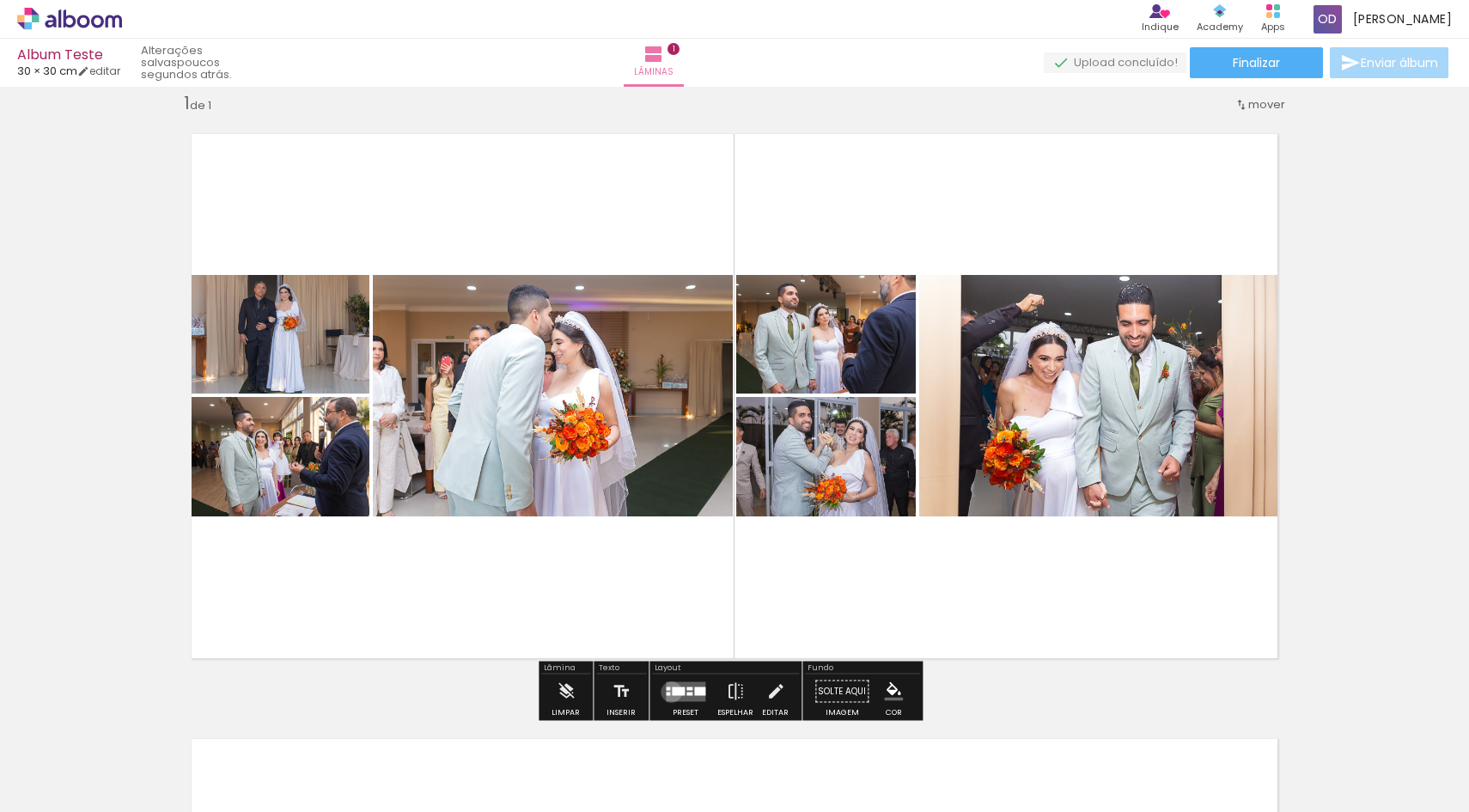
click at [672, 692] on div at bounding box center [678, 691] width 13 height 9
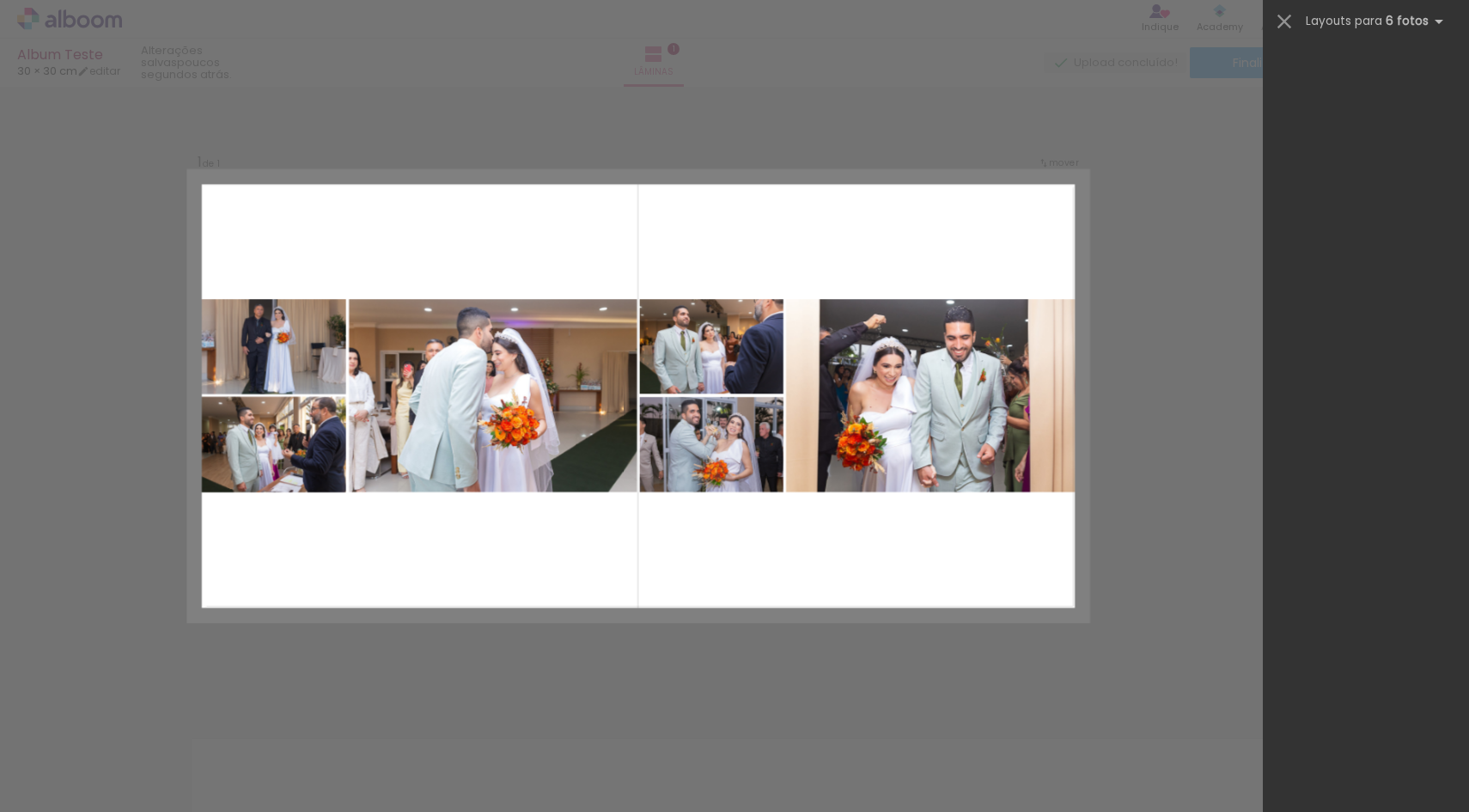
scroll to position [0, 0]
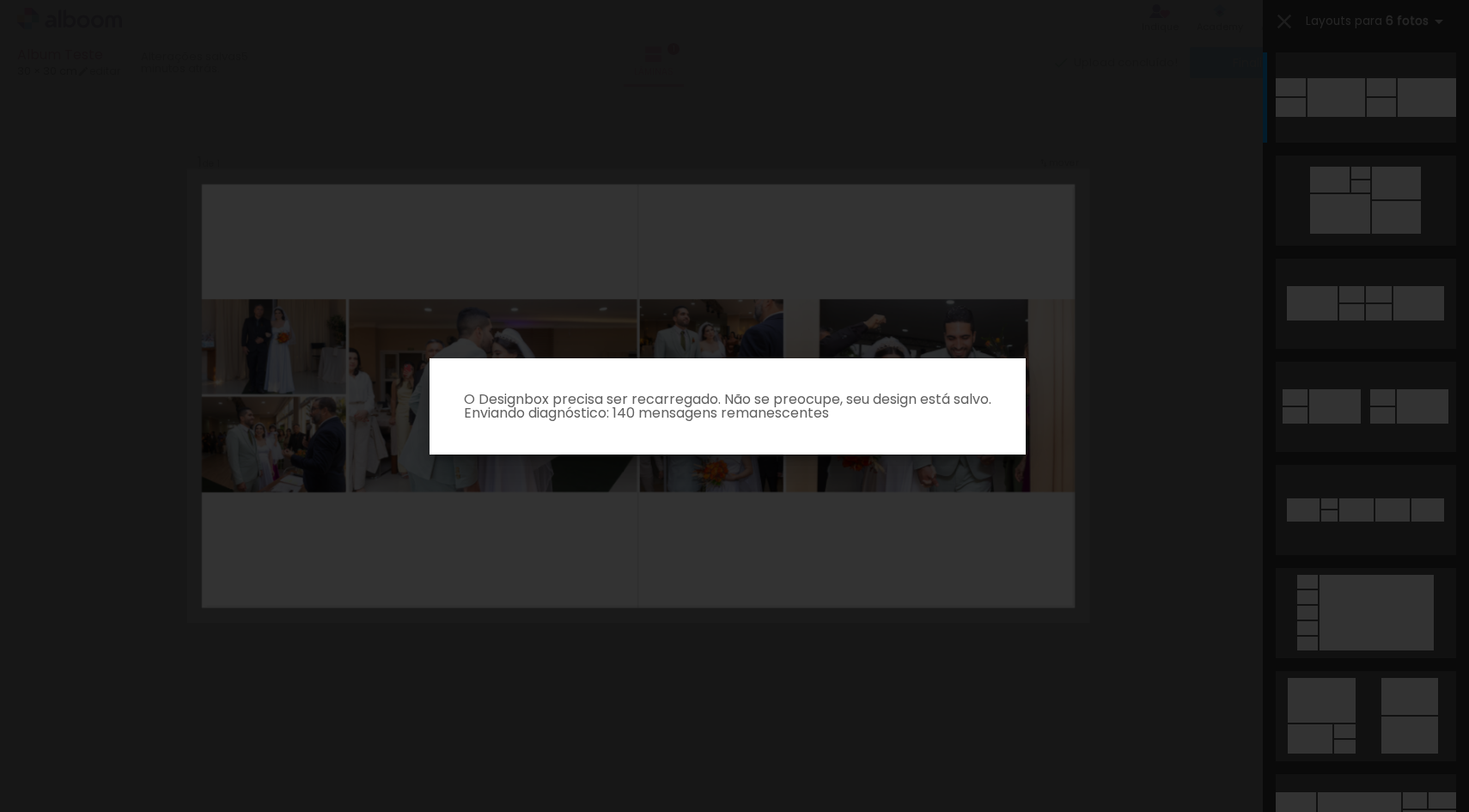
click at [1211, 174] on iron-overlay-backdrop at bounding box center [734, 406] width 1469 height 812
click at [1109, 397] on iron-overlay-backdrop at bounding box center [734, 406] width 1469 height 812
click at [763, 411] on p "O Designbox precisa ser recarregado. Não se preocupe, seu design está salvo. En…" at bounding box center [728, 406] width 569 height 28
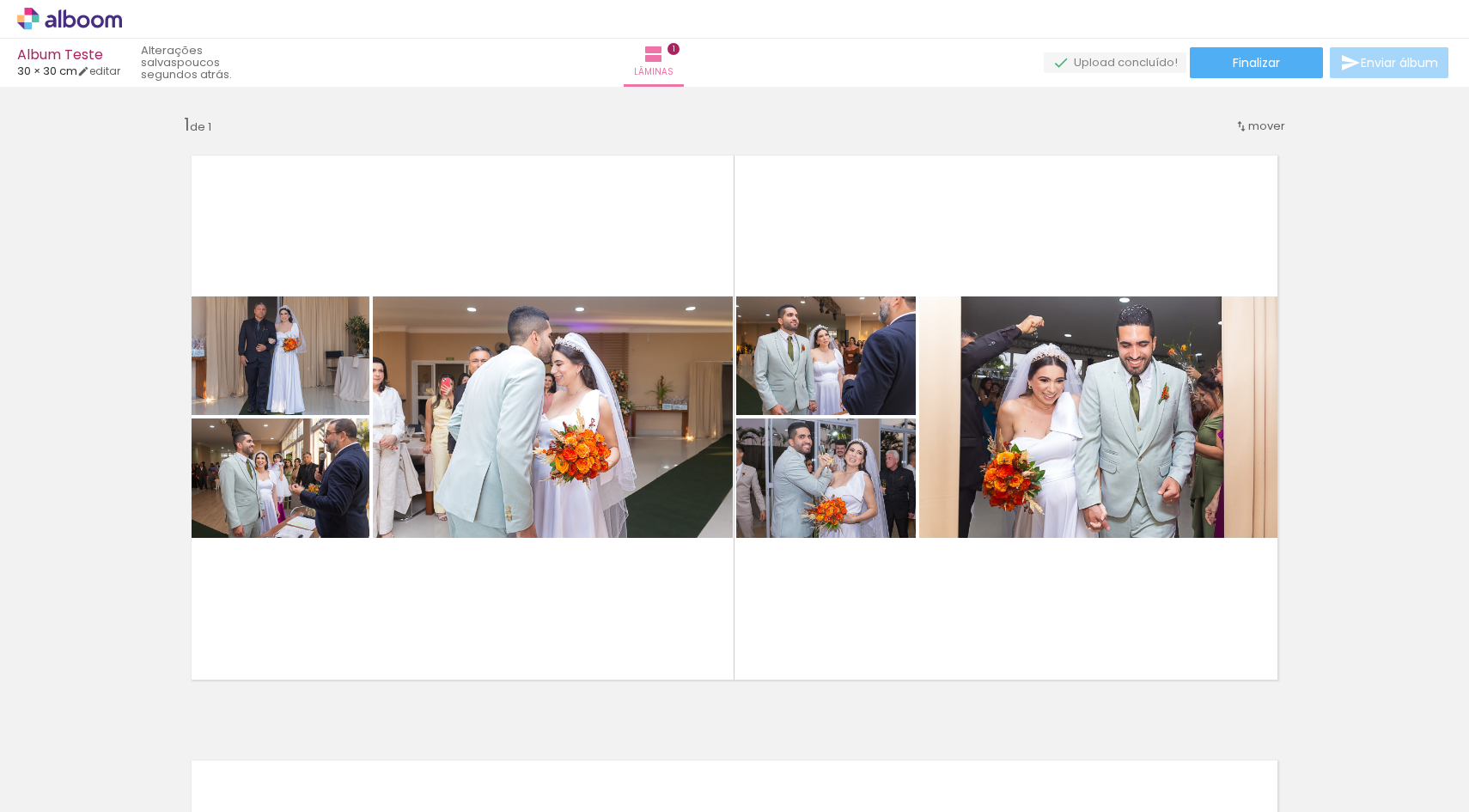
scroll to position [19, 0]
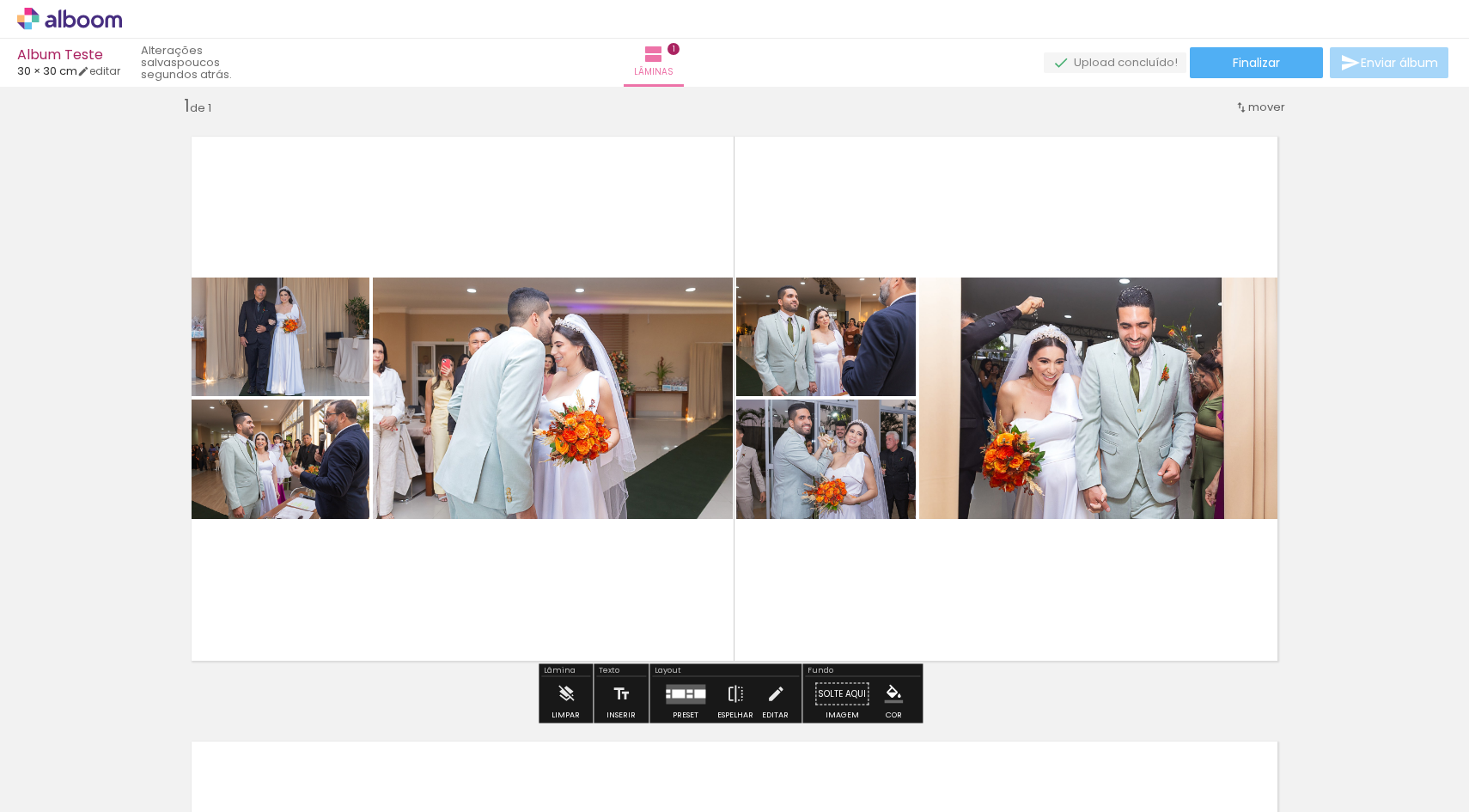
click at [1329, 343] on div "Inserir lâmina 1 de 1" at bounding box center [734, 678] width 1469 height 1210
click at [1036, 265] on quentale-layouter at bounding box center [734, 399] width 1124 height 562
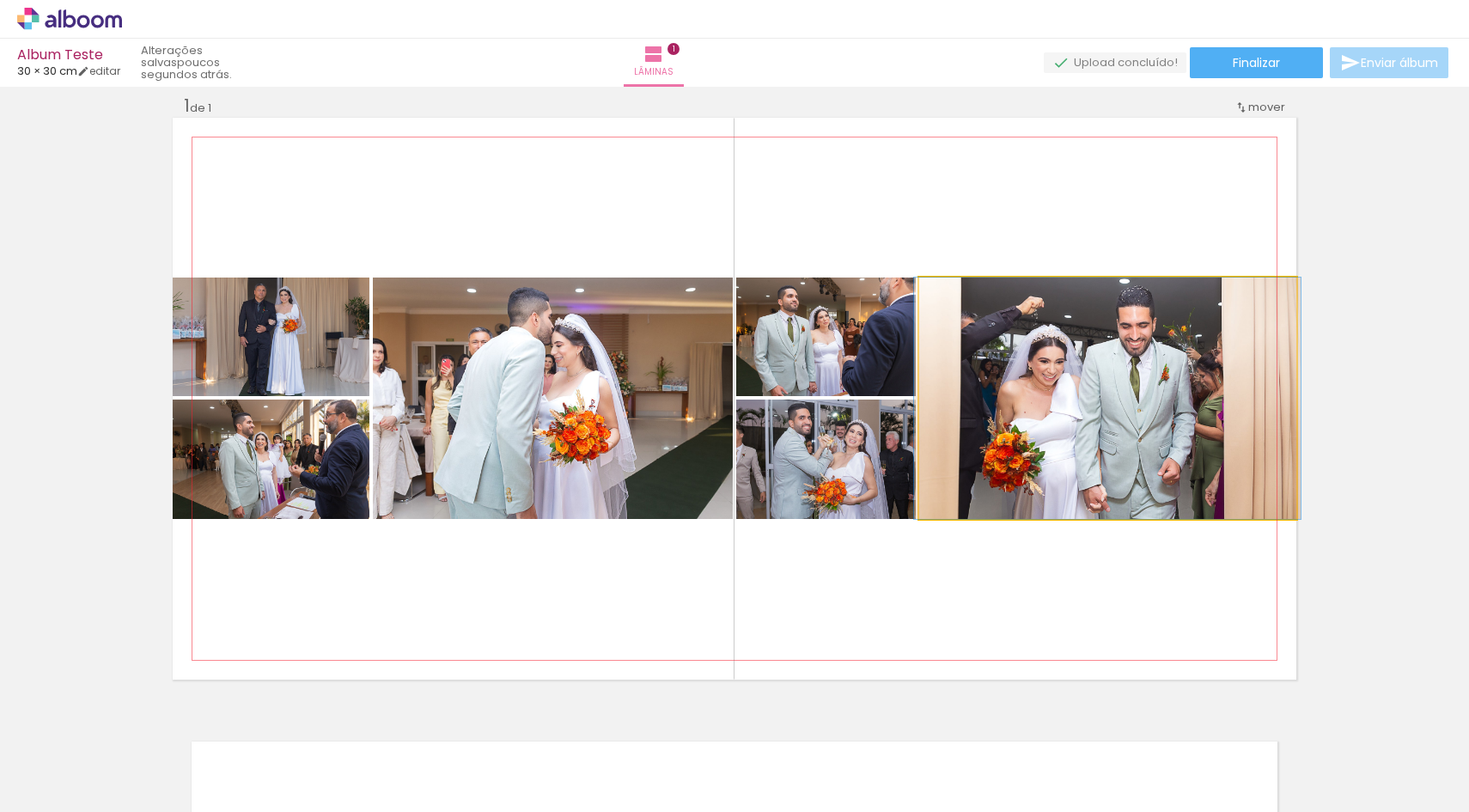
click at [1089, 370] on quentale-photo at bounding box center [1108, 398] width 377 height 241
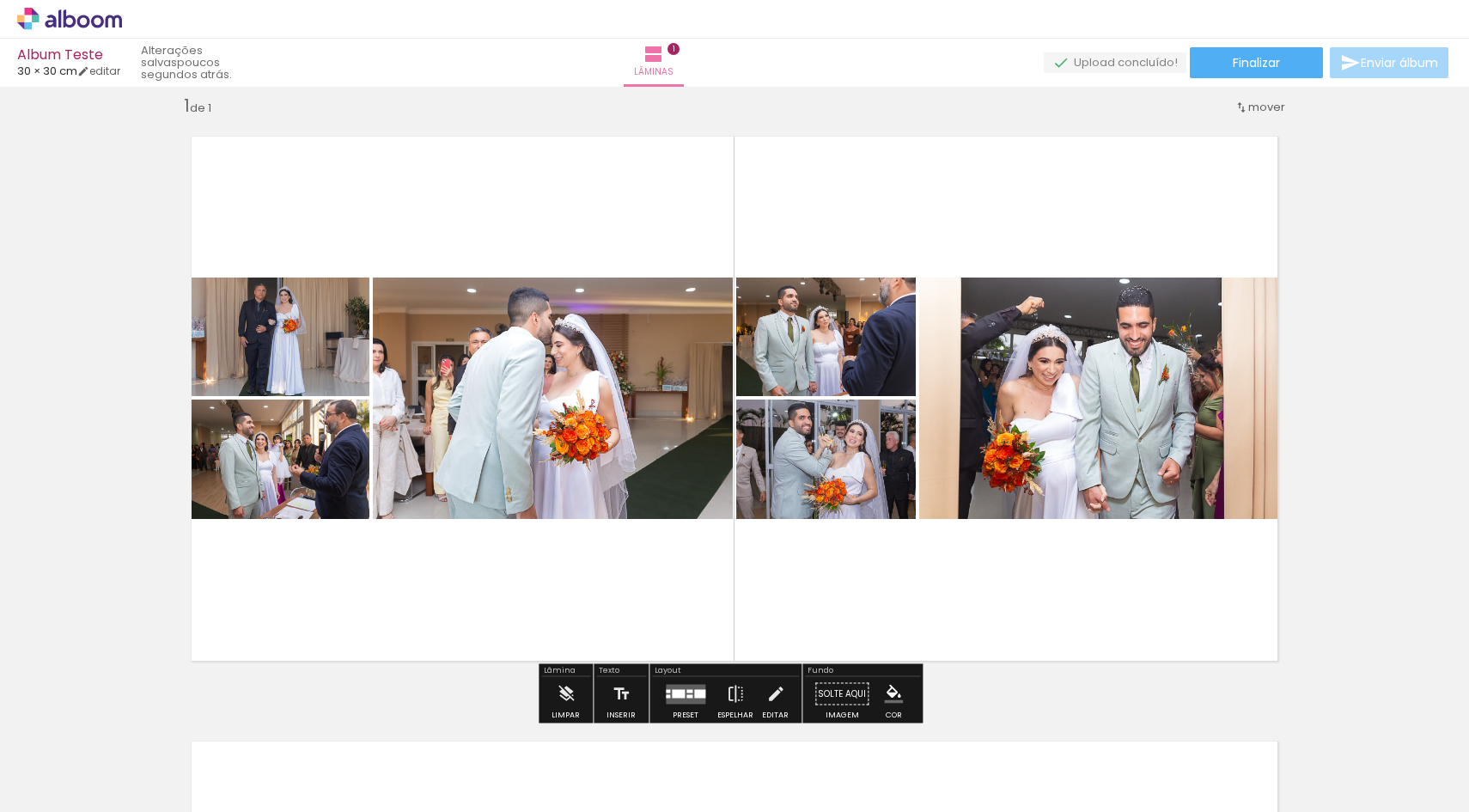
click at [678, 702] on quentale-layouter at bounding box center [686, 694] width 40 height 20
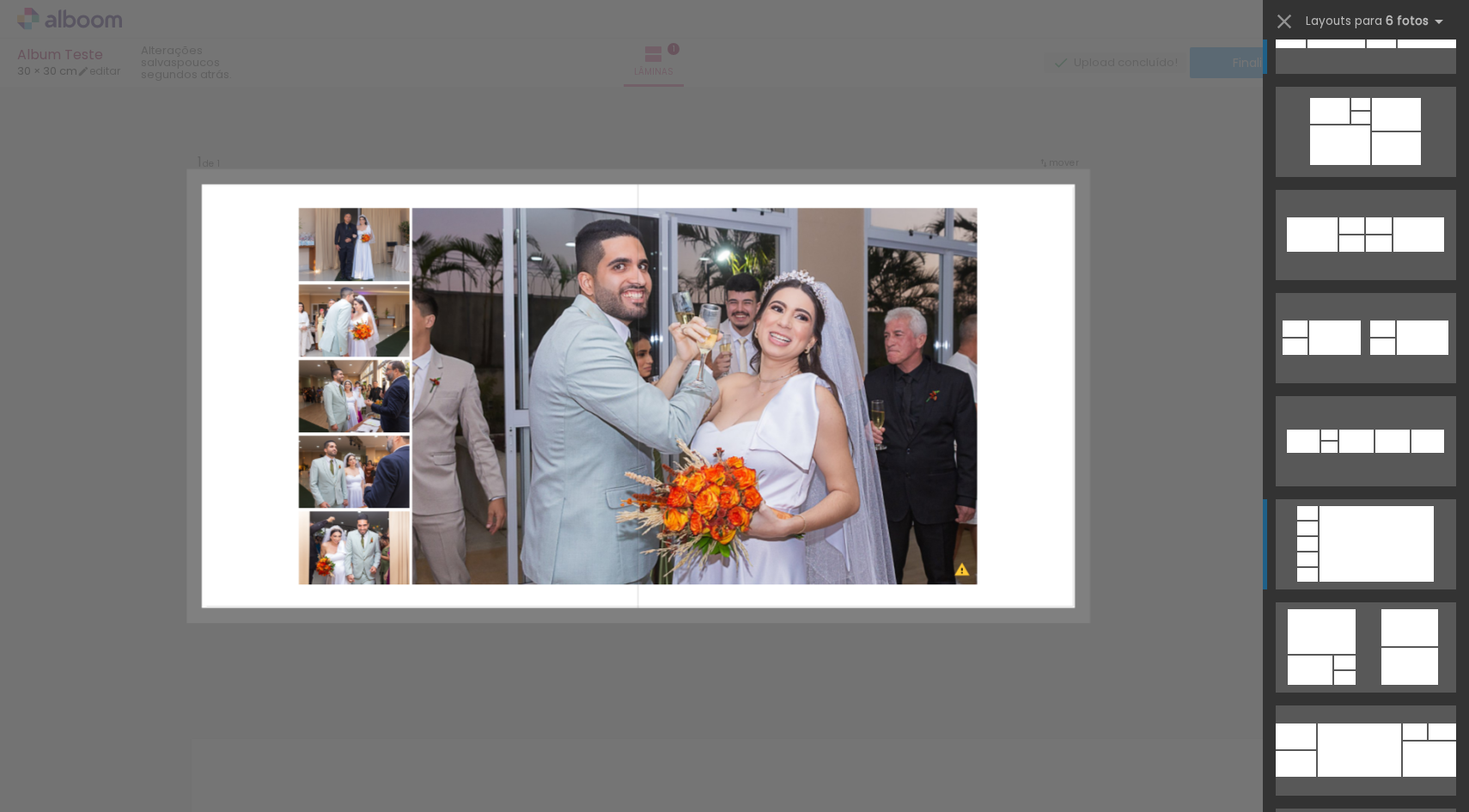
scroll to position [165, 0]
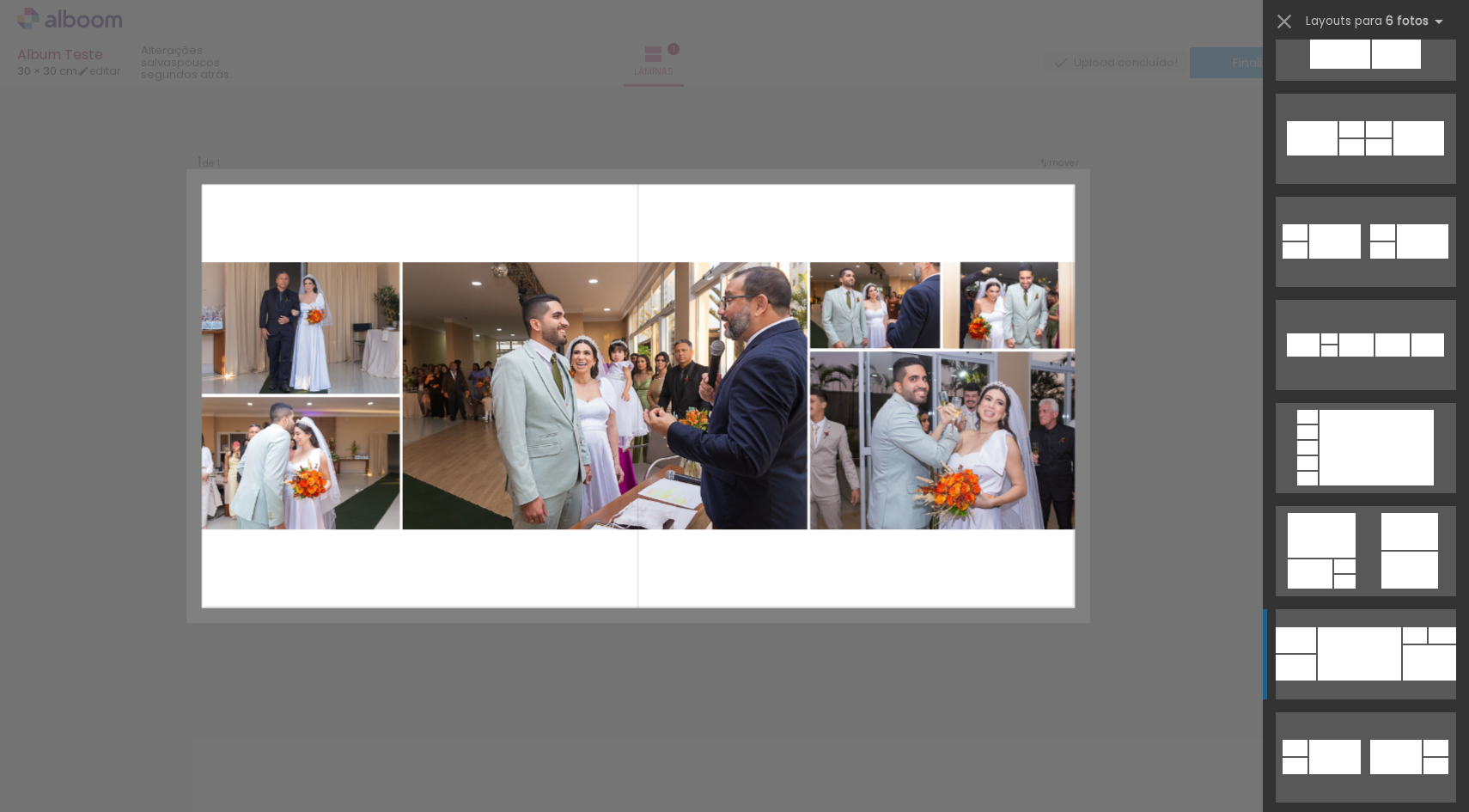
click at [1375, 651] on div at bounding box center [1360, 654] width 83 height 54
